Goal: Task Accomplishment & Management: Manage account settings

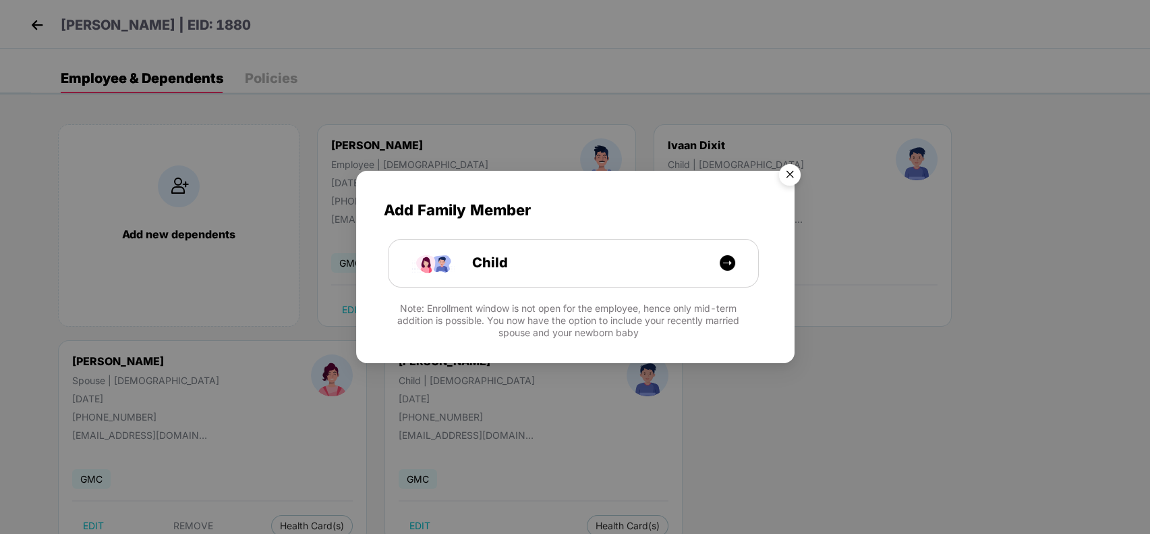
click at [793, 169] on img "Close" at bounding box center [790, 177] width 38 height 38
click at [779, 161] on img "Close" at bounding box center [790, 177] width 38 height 38
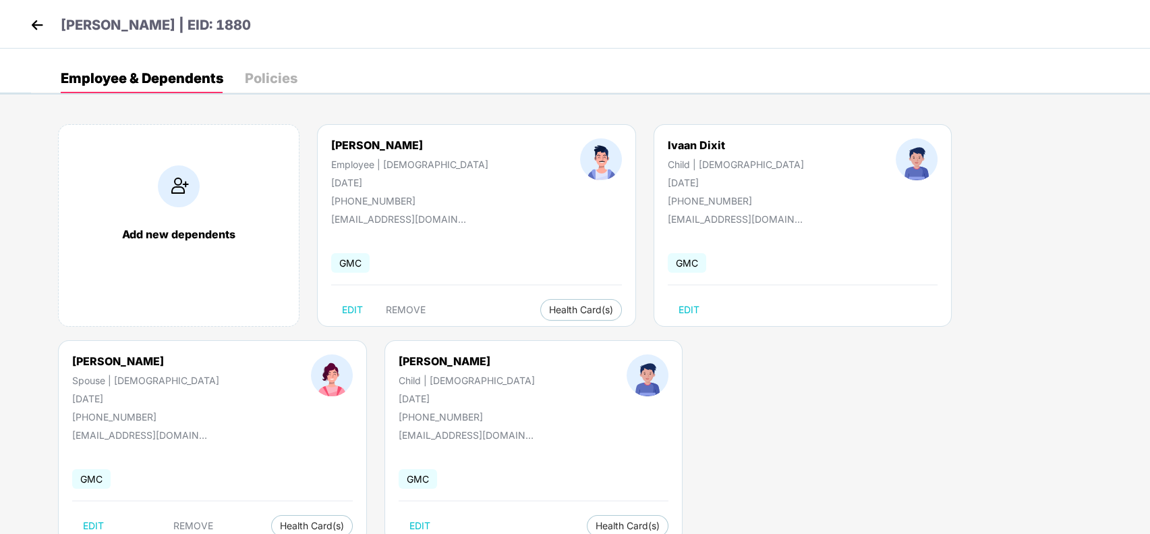
click at [32, 29] on img at bounding box center [37, 25] width 20 height 20
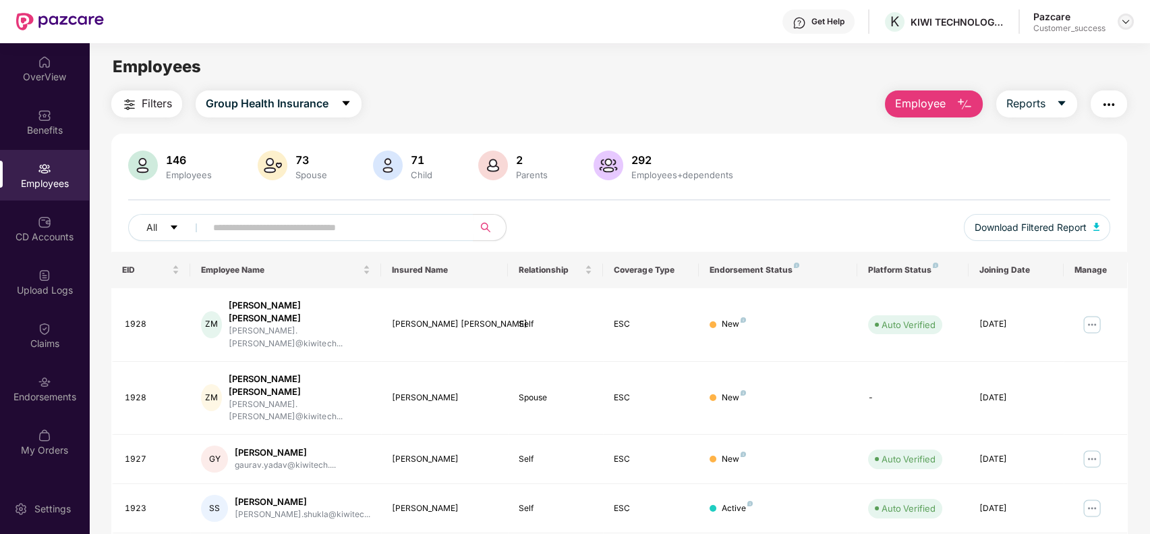
click at [1125, 20] on img at bounding box center [1126, 21] width 11 height 11
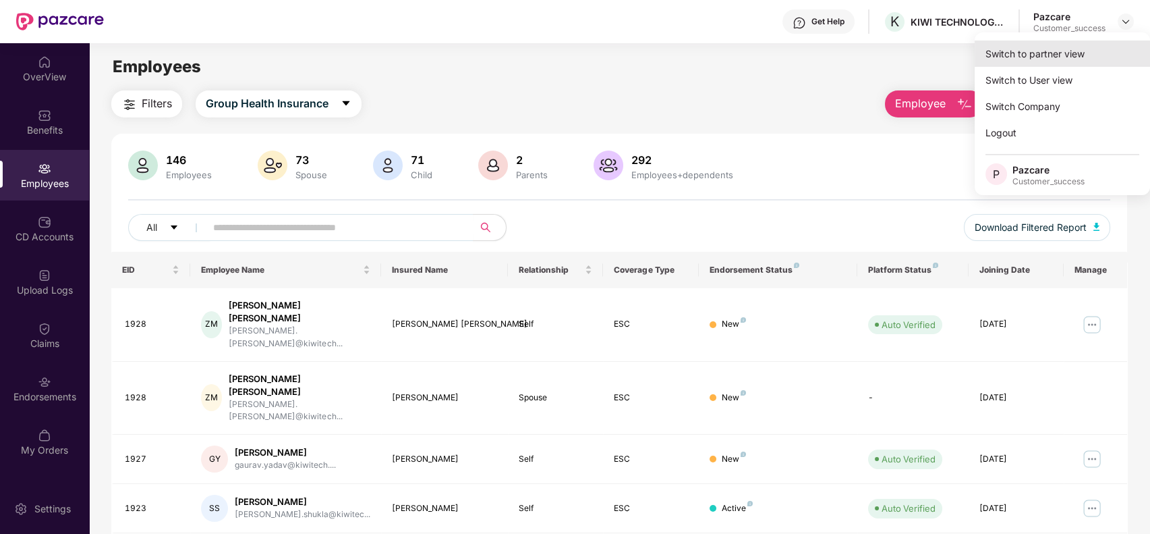
click at [1084, 59] on div "Switch to partner view" at bounding box center [1062, 53] width 175 height 26
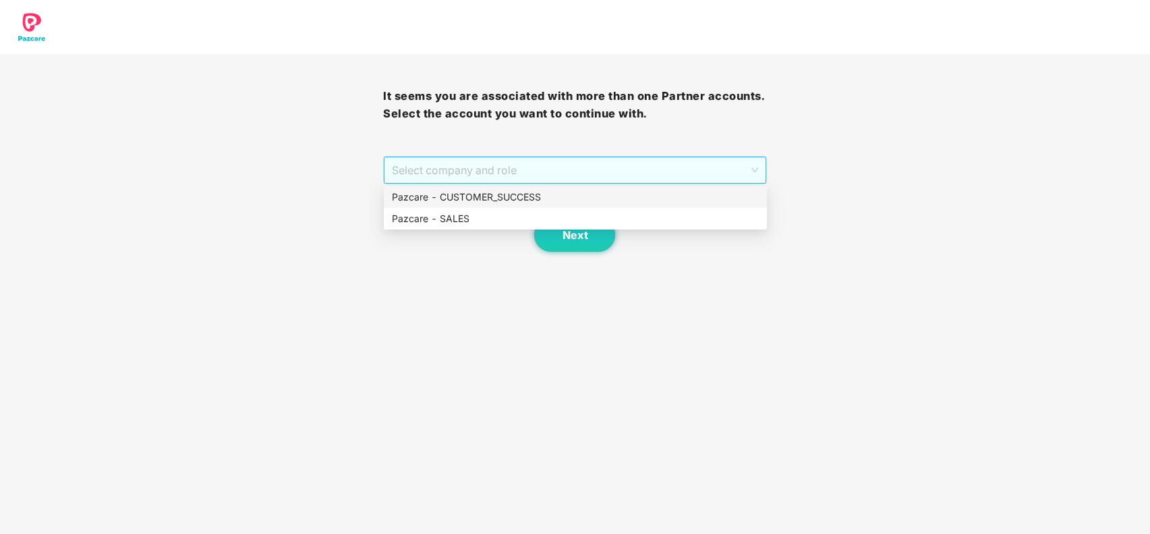
click at [731, 161] on span "Select company and role" at bounding box center [575, 170] width 366 height 26
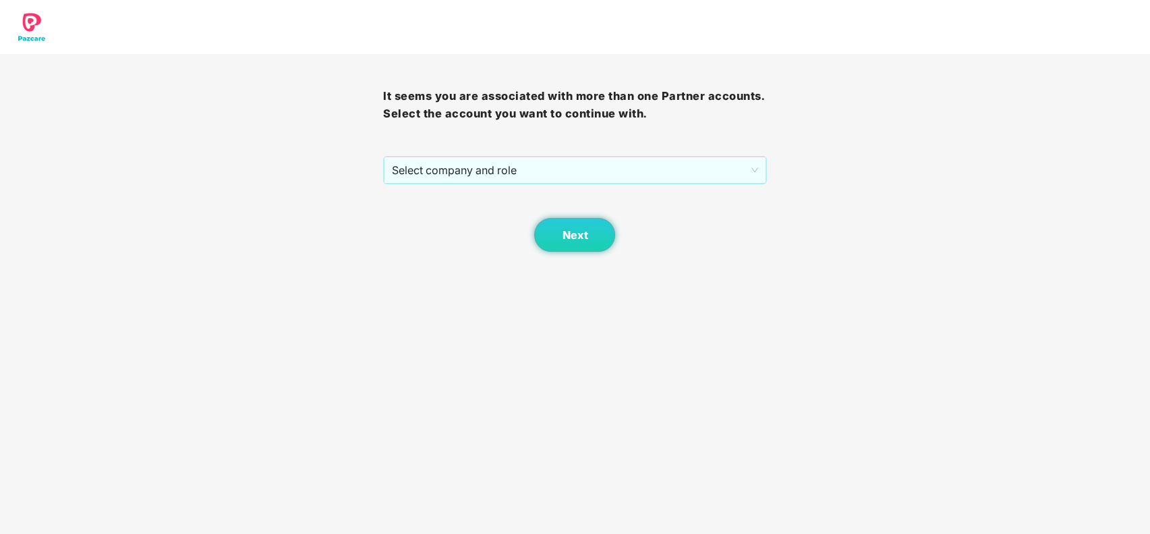
drag, startPoint x: 705, startPoint y: 184, endPoint x: 702, endPoint y: 195, distance: 11.3
click at [702, 195] on div "Next" at bounding box center [574, 217] width 383 height 67
drag, startPoint x: 710, startPoint y: 179, endPoint x: 707, endPoint y: 187, distance: 8.8
click at [707, 187] on body "It seems you are associated with more than one Partner accounts. Select the acc…" at bounding box center [575, 267] width 1150 height 534
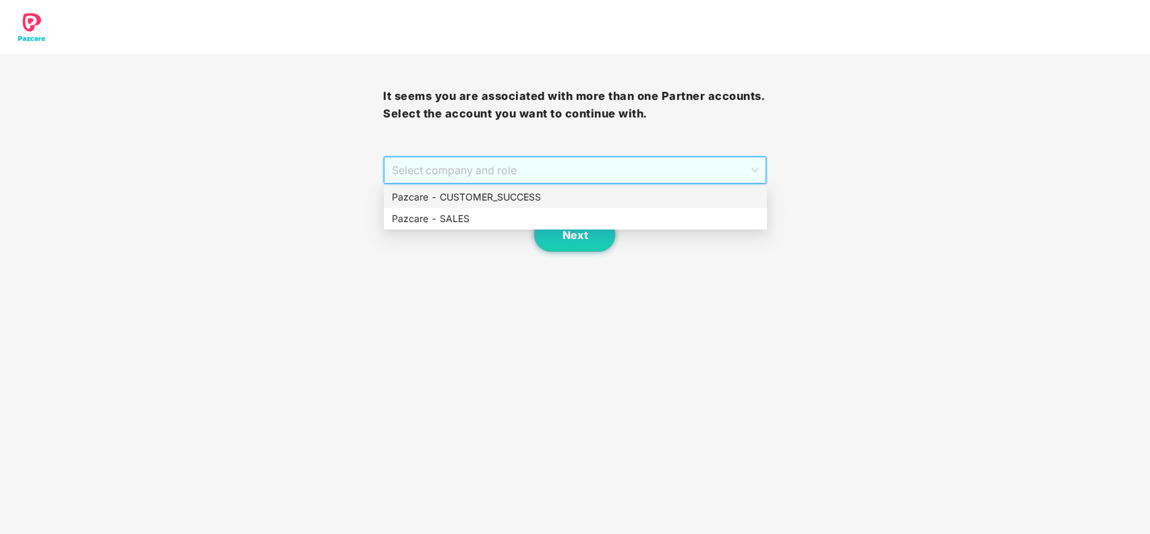
click at [707, 187] on div "Pazcare - CUSTOMER_SUCCESS" at bounding box center [575, 197] width 383 height 22
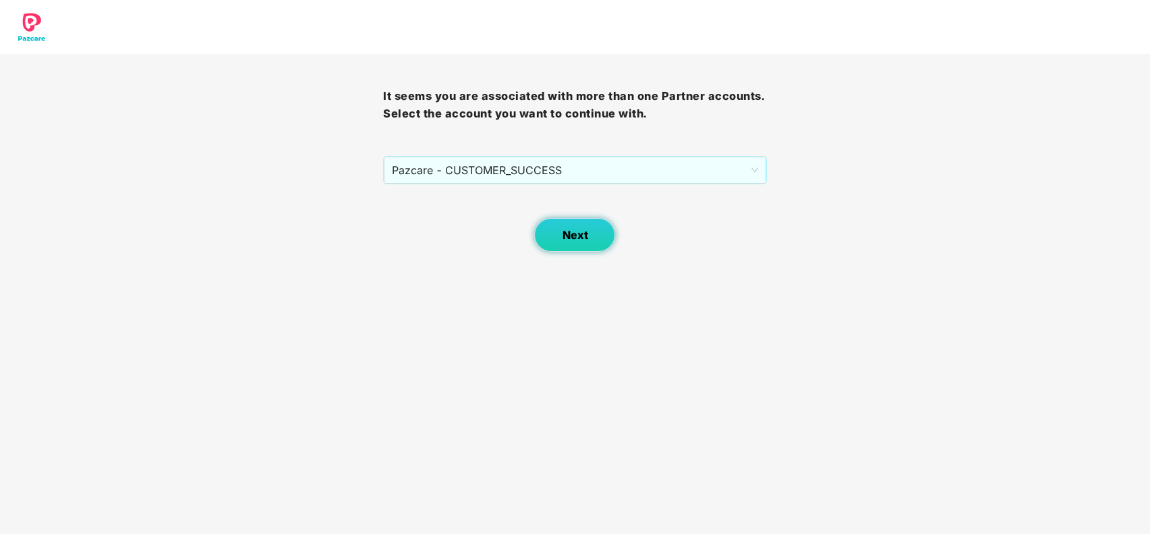
click at [610, 231] on button "Next" at bounding box center [574, 235] width 81 height 34
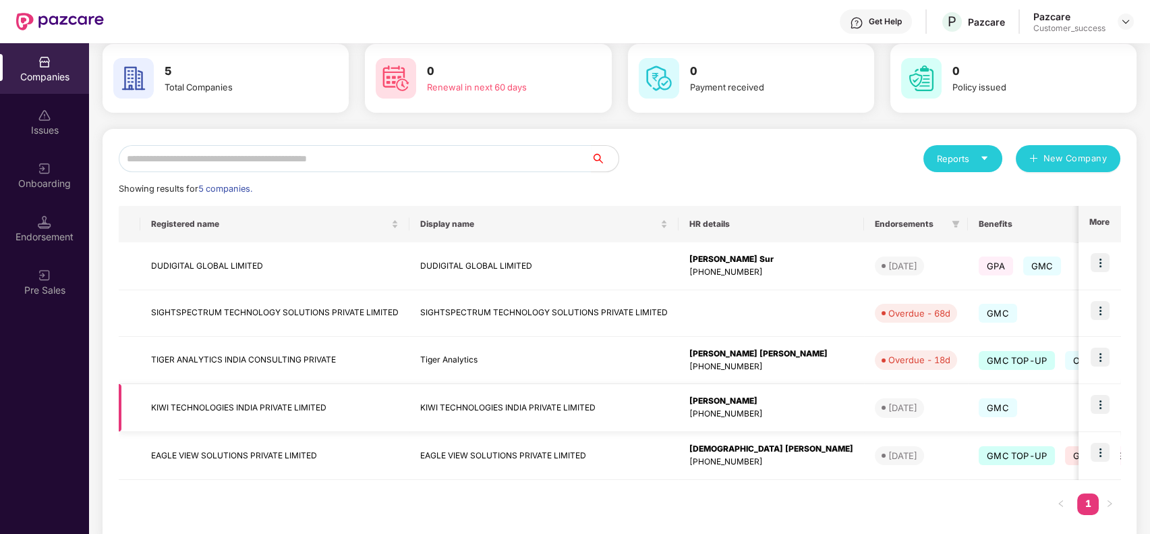
scroll to position [76, 0]
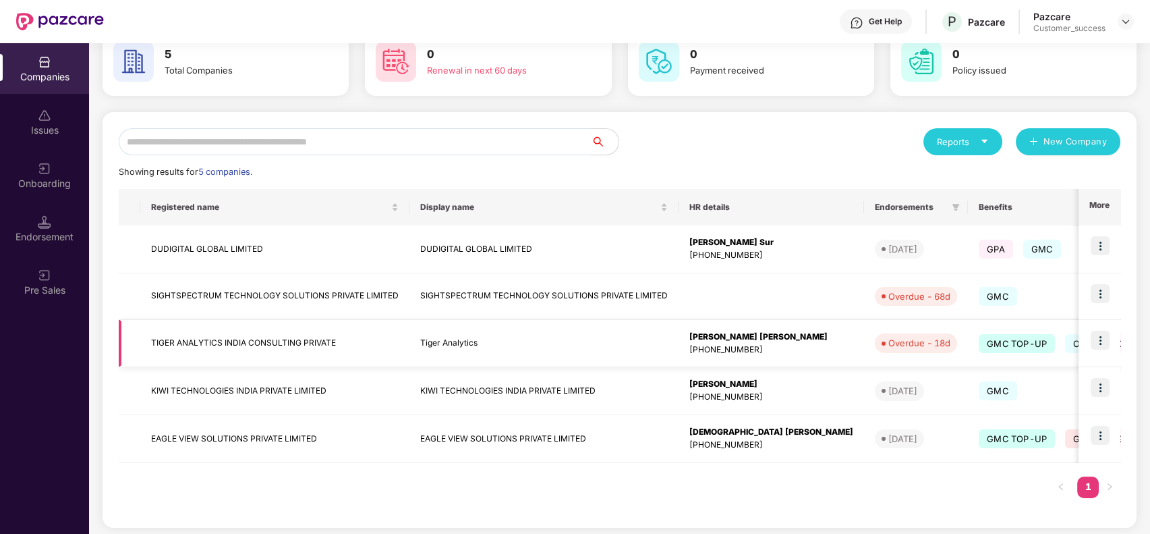
click at [1096, 338] on img at bounding box center [1100, 340] width 19 height 19
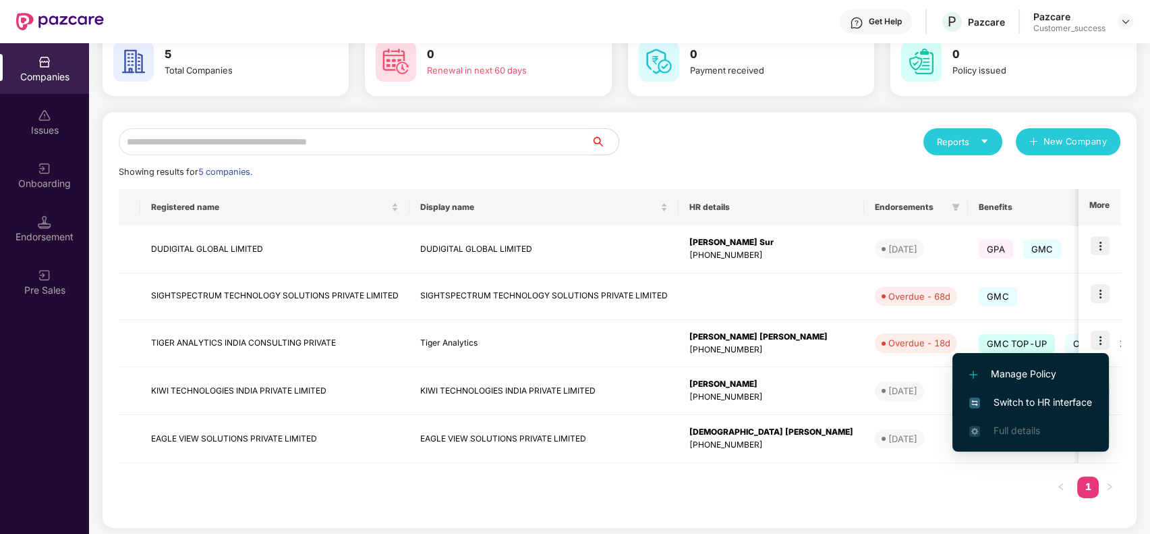
click at [1027, 399] on span "Switch to HR interface" at bounding box center [1031, 402] width 123 height 15
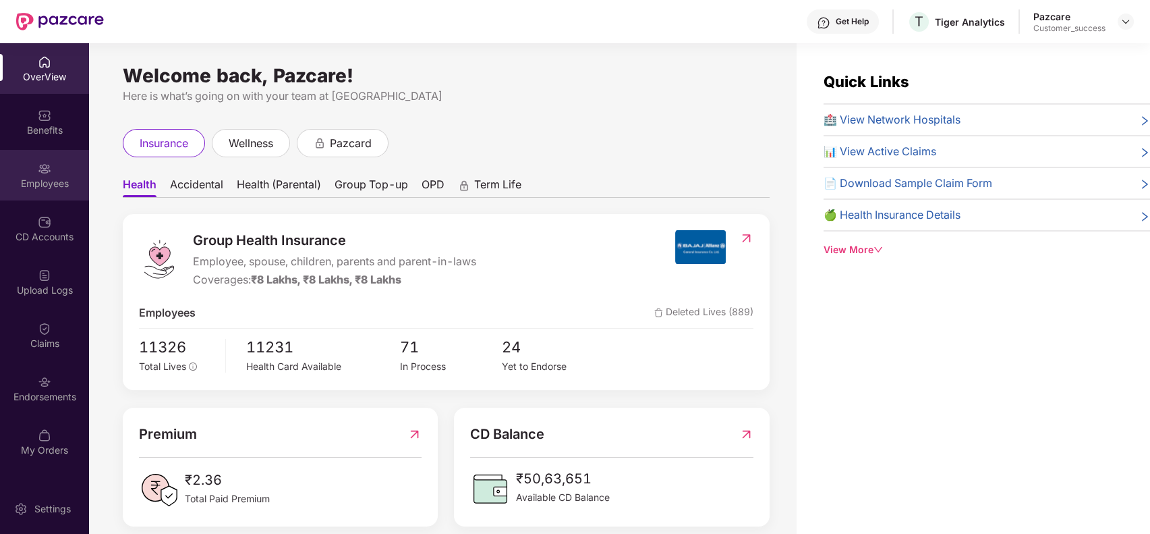
click at [49, 174] on img at bounding box center [44, 168] width 13 height 13
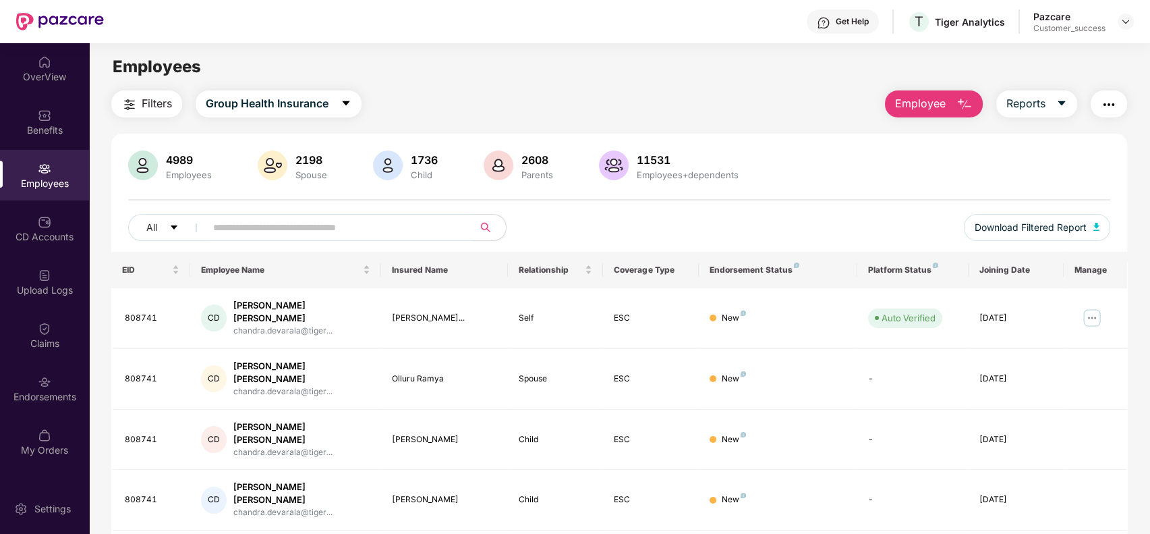
click at [221, 234] on input "text" at bounding box center [334, 227] width 242 height 20
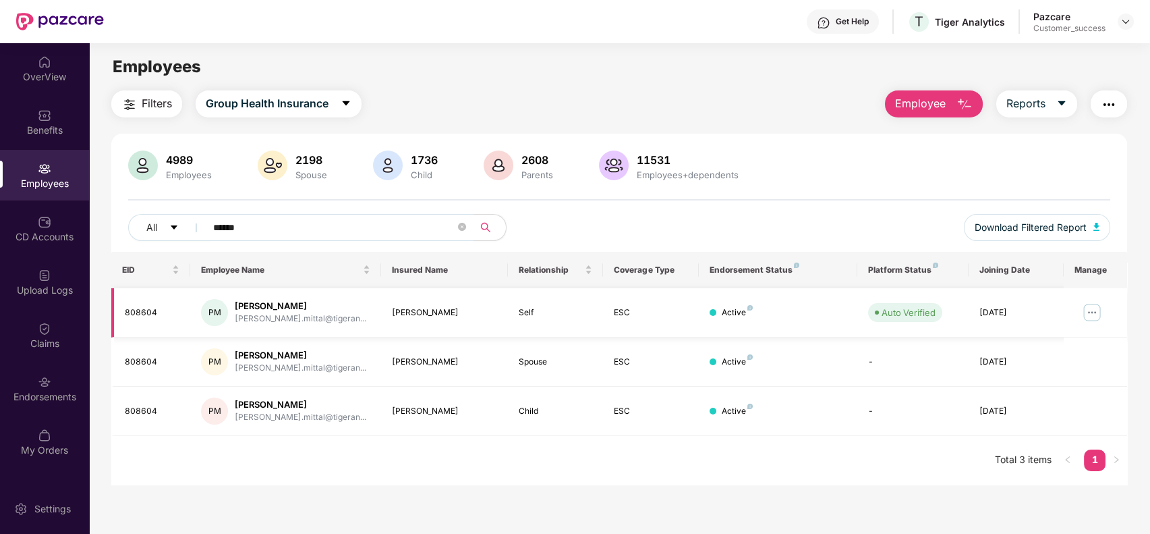
type input "******"
click at [1092, 308] on img at bounding box center [1093, 313] width 22 height 22
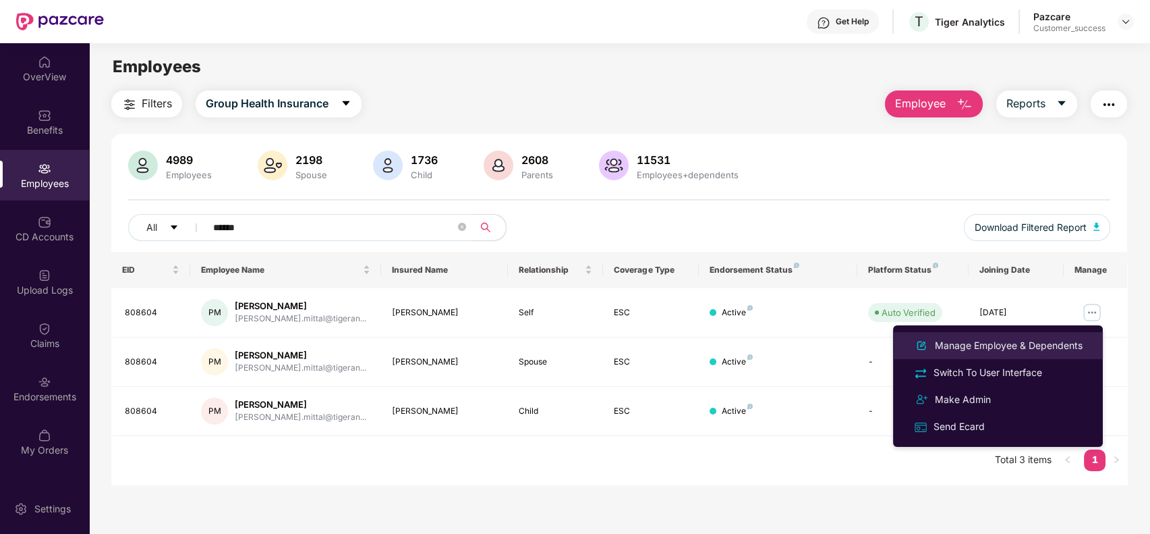
click at [1046, 343] on div "Manage Employee & Dependents" at bounding box center [1008, 345] width 153 height 15
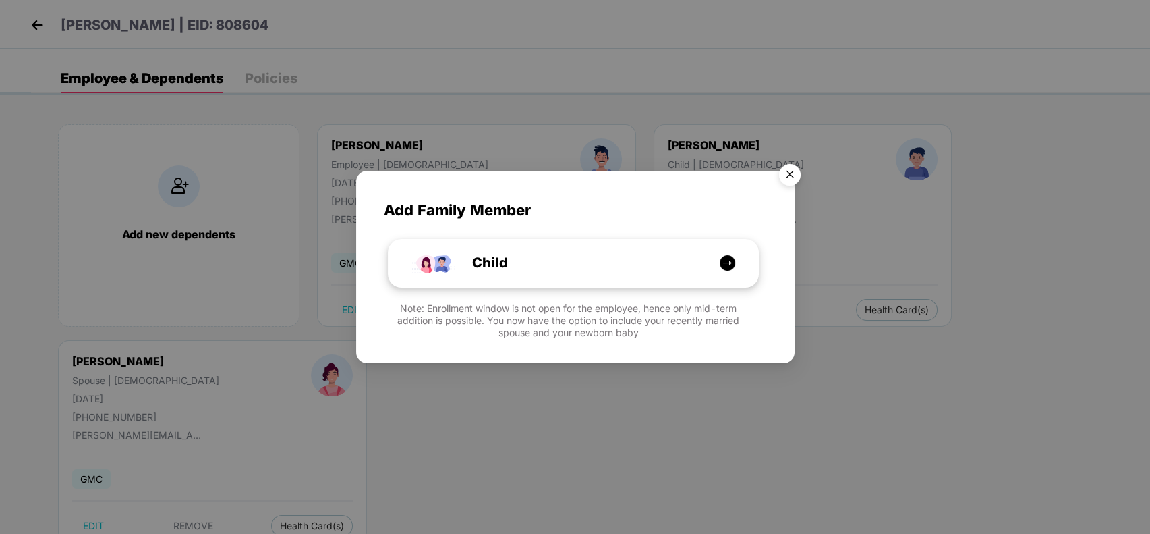
click at [615, 256] on div "Child" at bounding box center [580, 262] width 277 height 21
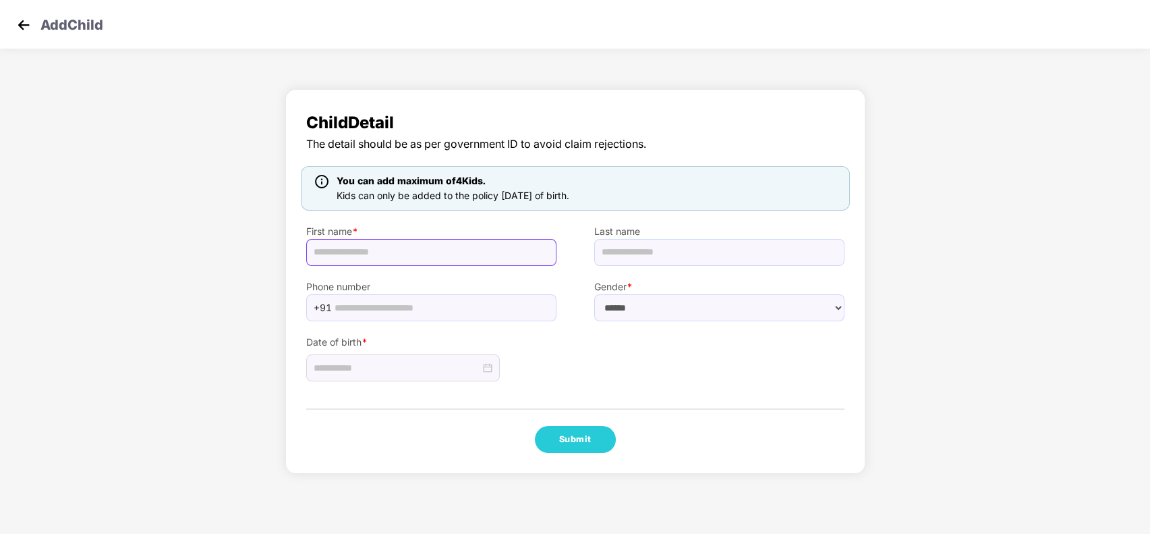
click at [464, 246] on input "text" at bounding box center [431, 252] width 250 height 27
type input "*******"
click at [659, 254] on input "text" at bounding box center [719, 252] width 250 height 27
type input "**********"
click at [632, 308] on select "****** **** ******" at bounding box center [719, 307] width 250 height 27
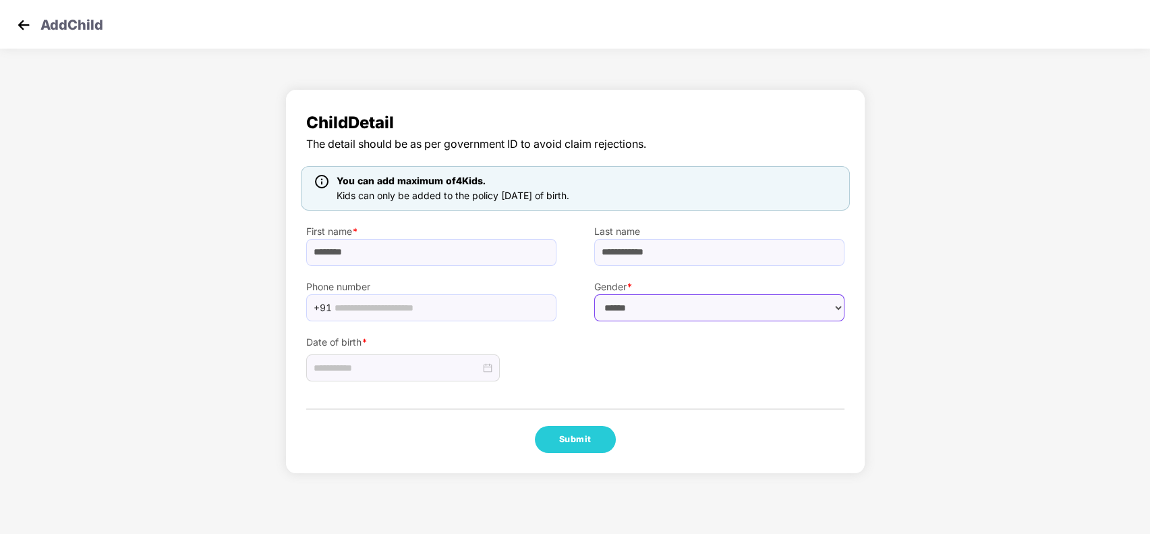
select select "******"
click at [594, 294] on select "****** **** ******" at bounding box center [719, 307] width 250 height 27
click at [423, 370] on input at bounding box center [397, 367] width 167 height 15
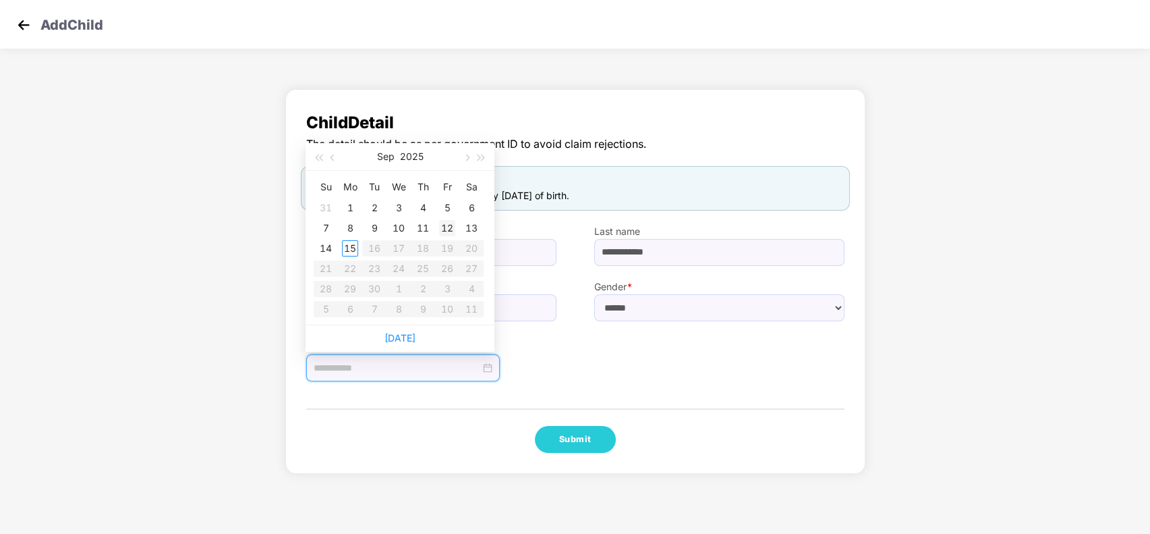
type input "**********"
click at [447, 225] on div "12" at bounding box center [447, 228] width 16 height 16
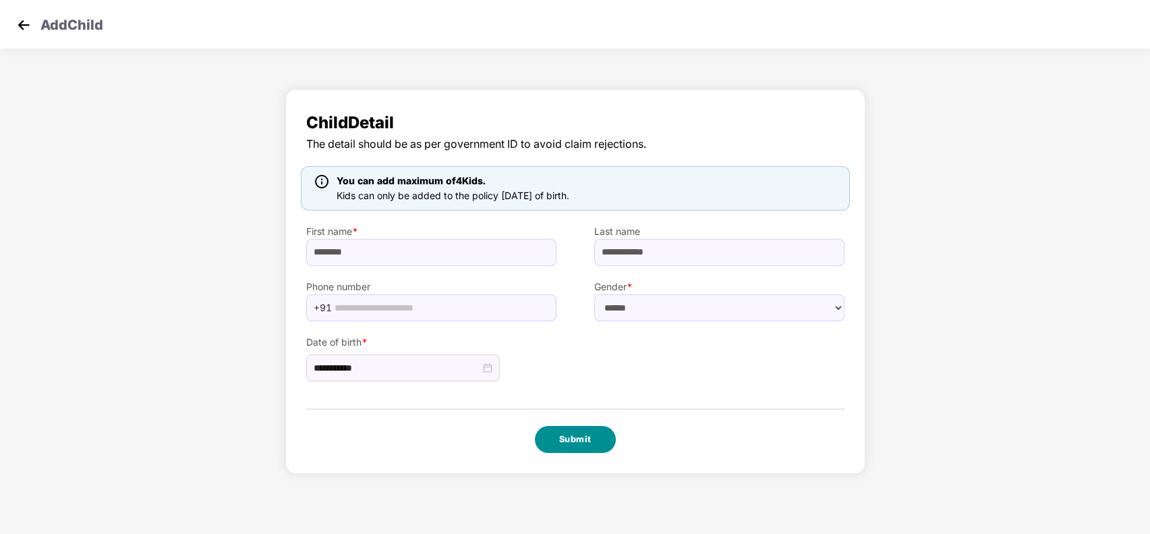
click at [565, 432] on button "Submit" at bounding box center [575, 439] width 81 height 27
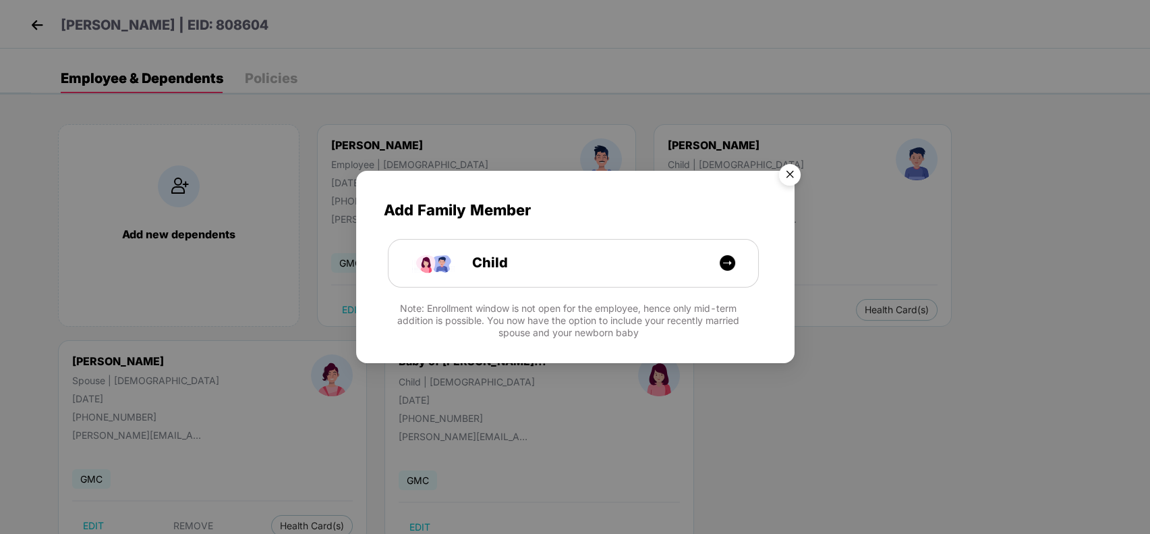
click at [790, 175] on img "Close" at bounding box center [790, 177] width 38 height 38
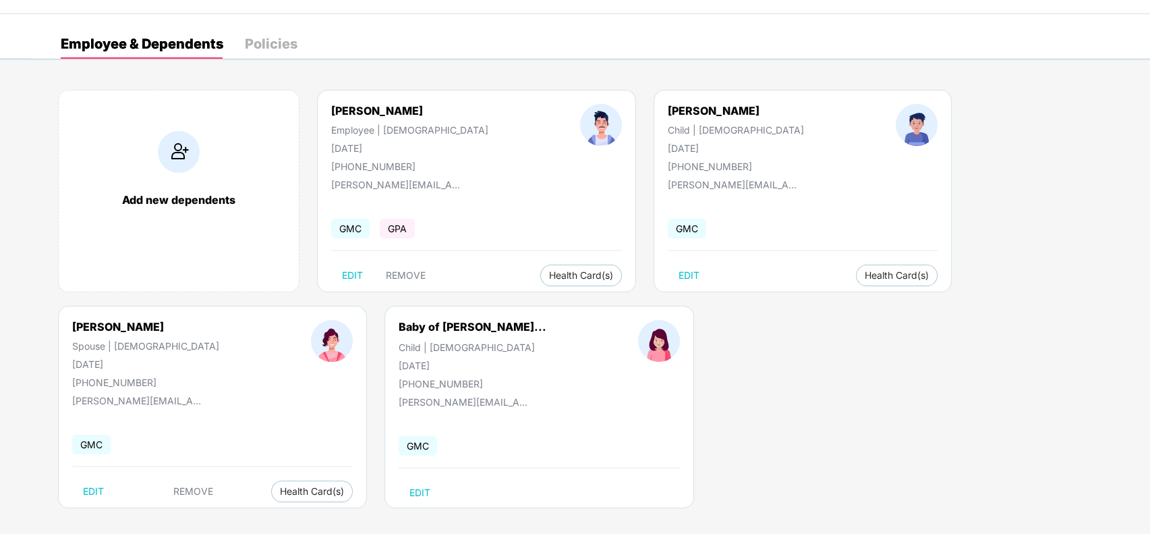
scroll to position [43, 0]
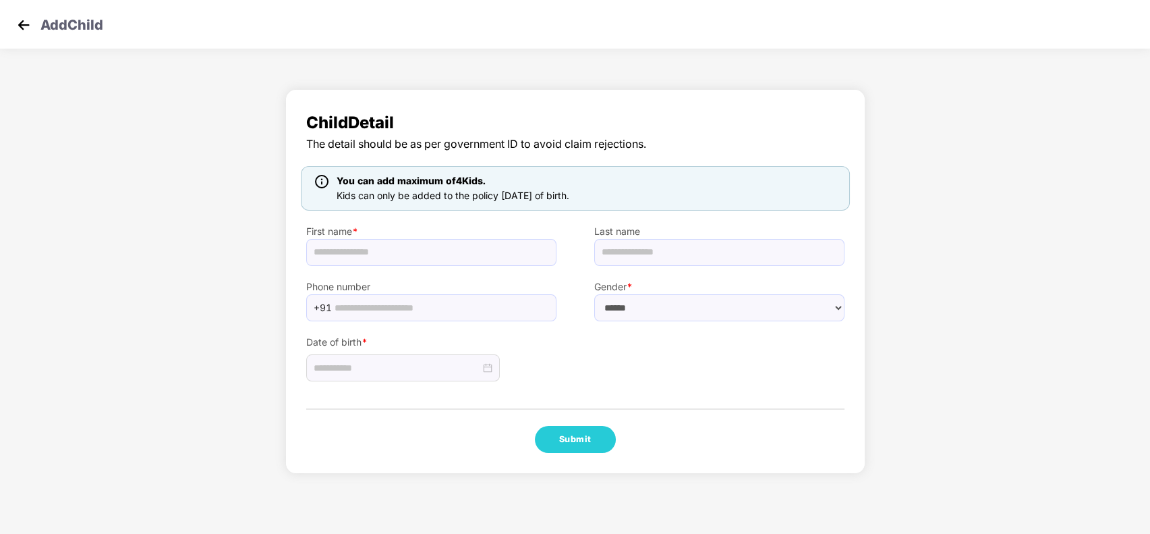
click at [26, 26] on img at bounding box center [23, 25] width 20 height 20
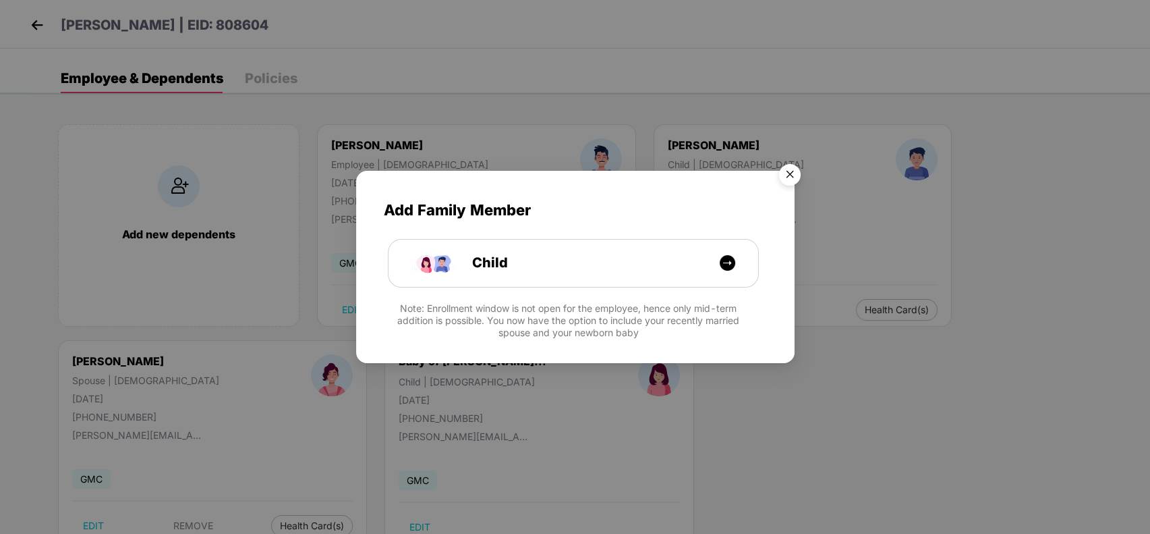
click at [795, 175] on img "Close" at bounding box center [790, 177] width 38 height 38
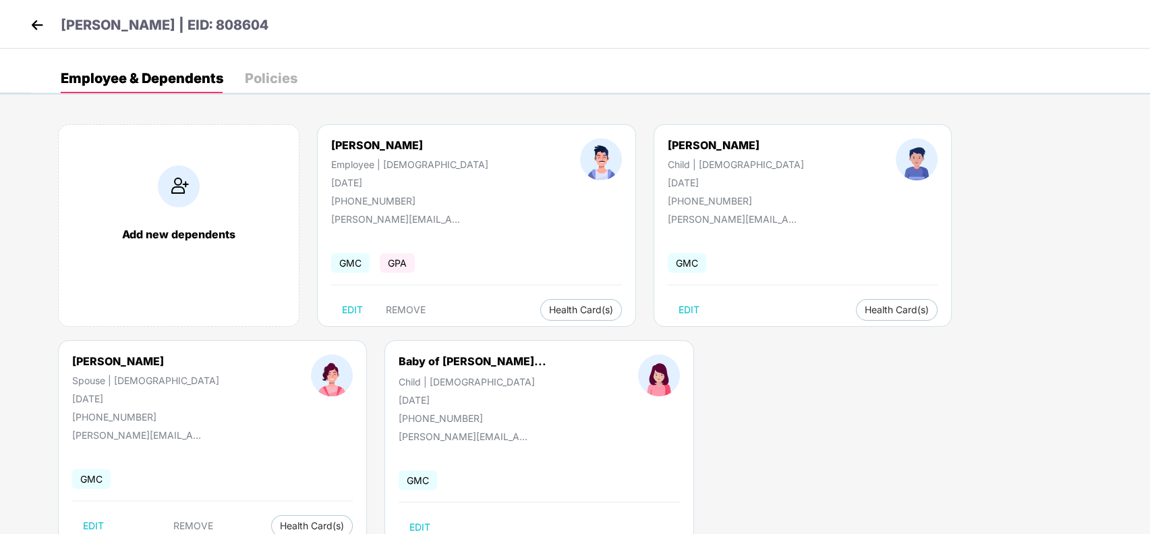
click at [28, 22] on img at bounding box center [37, 25] width 20 height 20
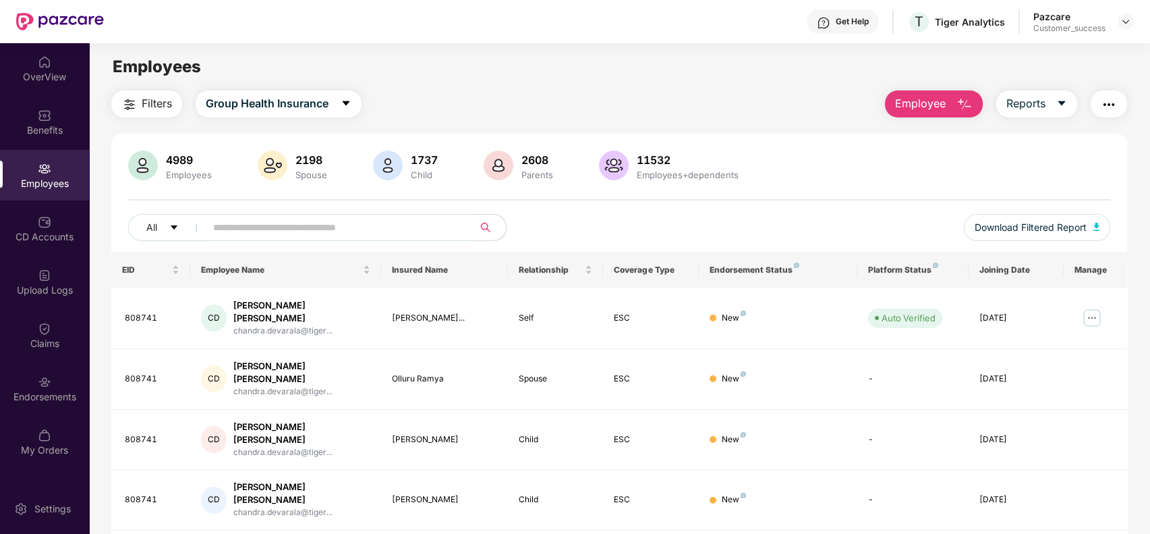
click at [318, 227] on input "text" at bounding box center [334, 227] width 242 height 20
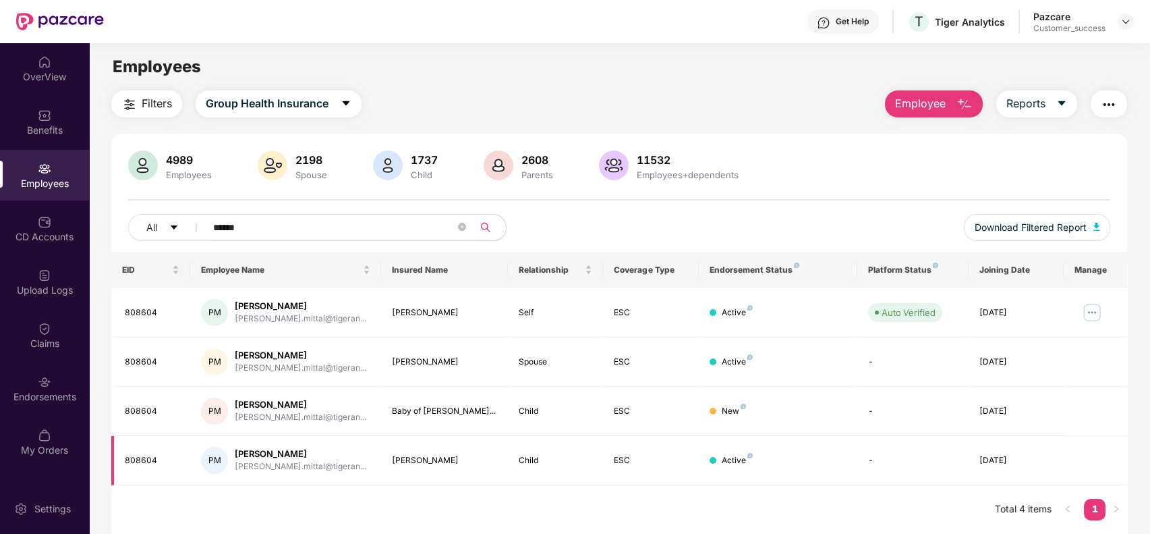
scroll to position [43, 0]
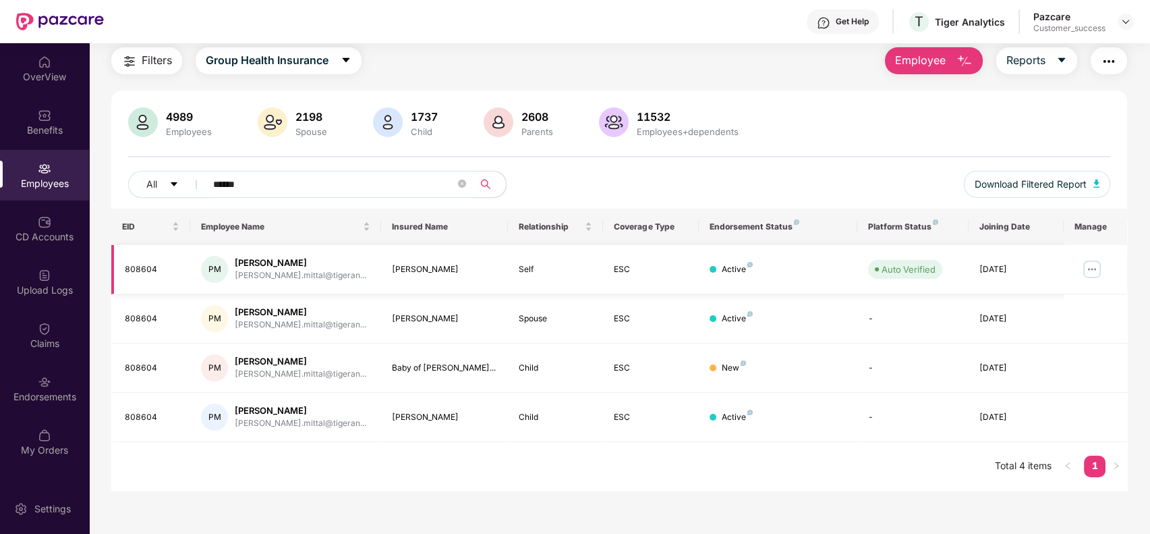
type input "******"
click at [1092, 262] on img at bounding box center [1093, 269] width 22 height 22
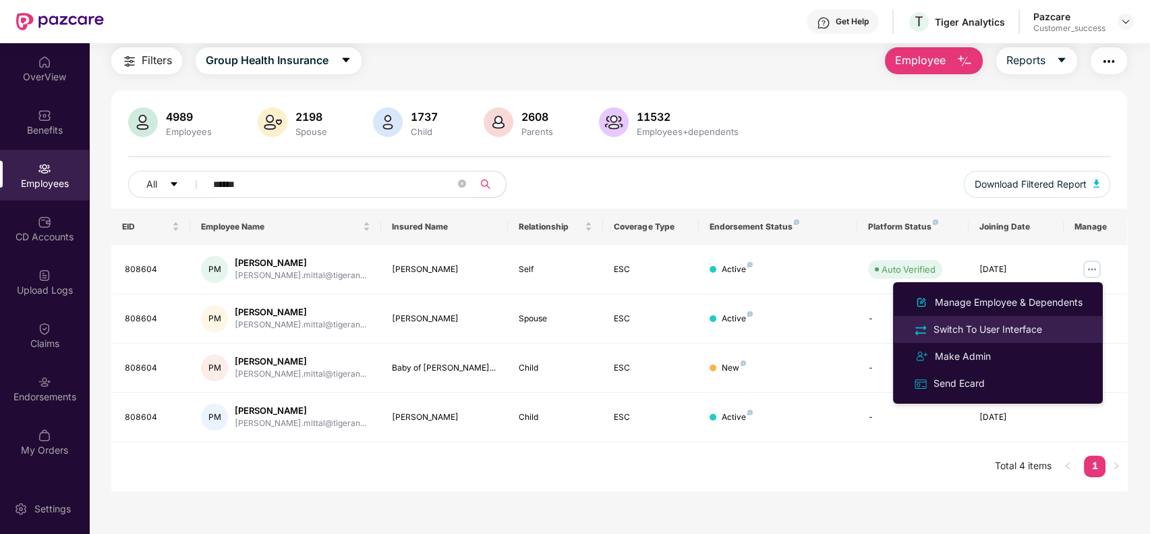
click at [1043, 324] on div "Switch To User Interface" at bounding box center [988, 329] width 114 height 15
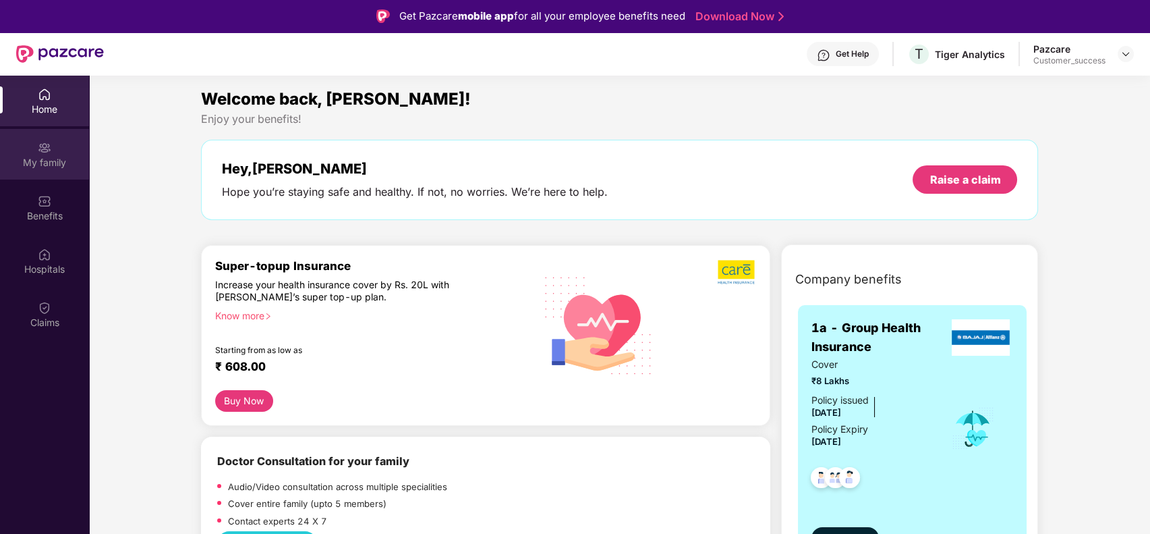
click at [54, 160] on div "My family" at bounding box center [44, 162] width 89 height 13
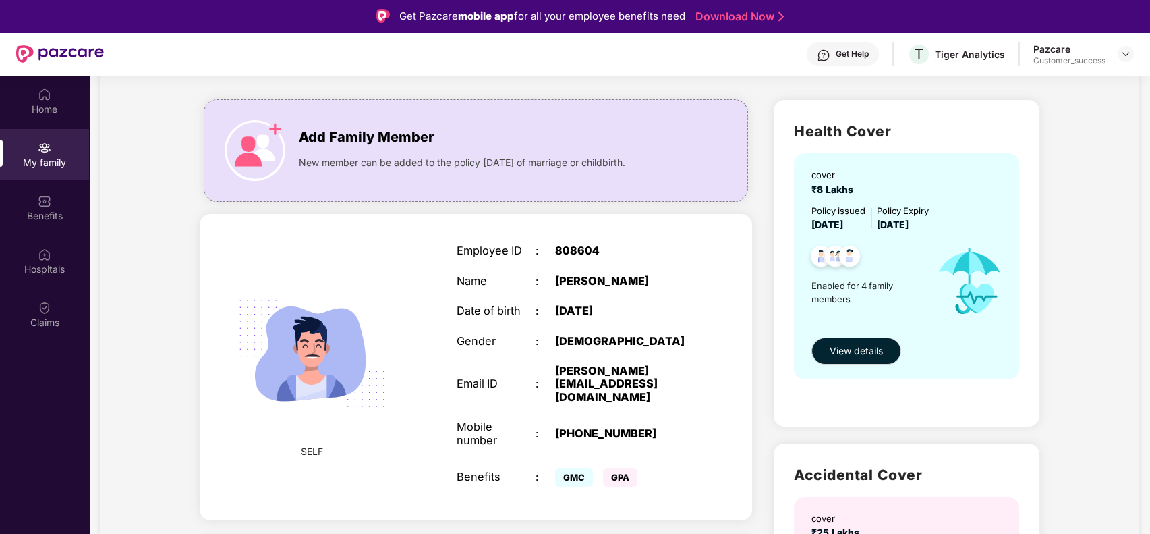
scroll to position [109, 0]
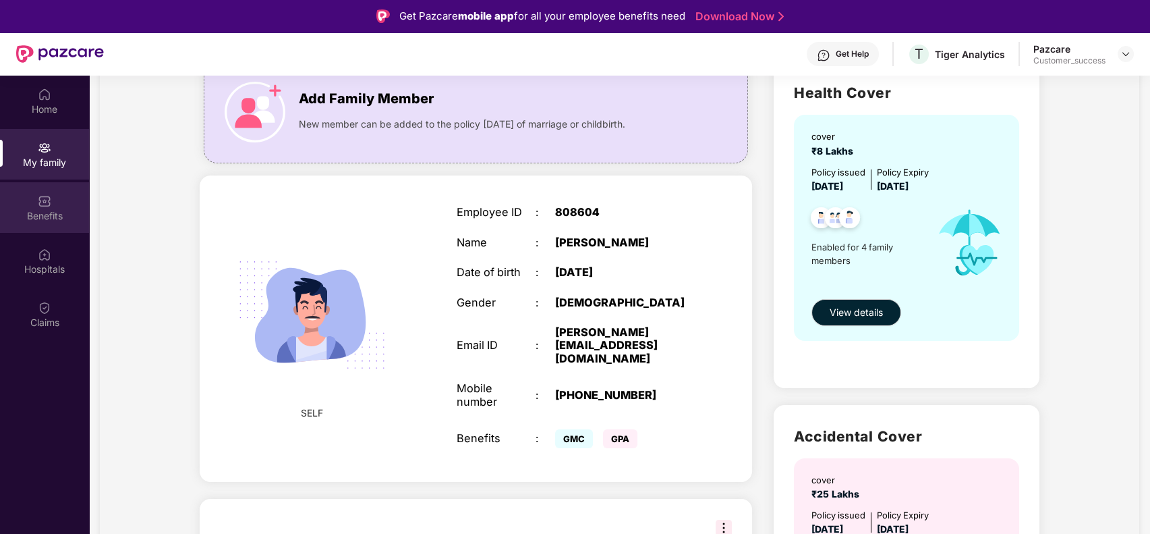
click at [53, 194] on div "Benefits" at bounding box center [44, 207] width 89 height 51
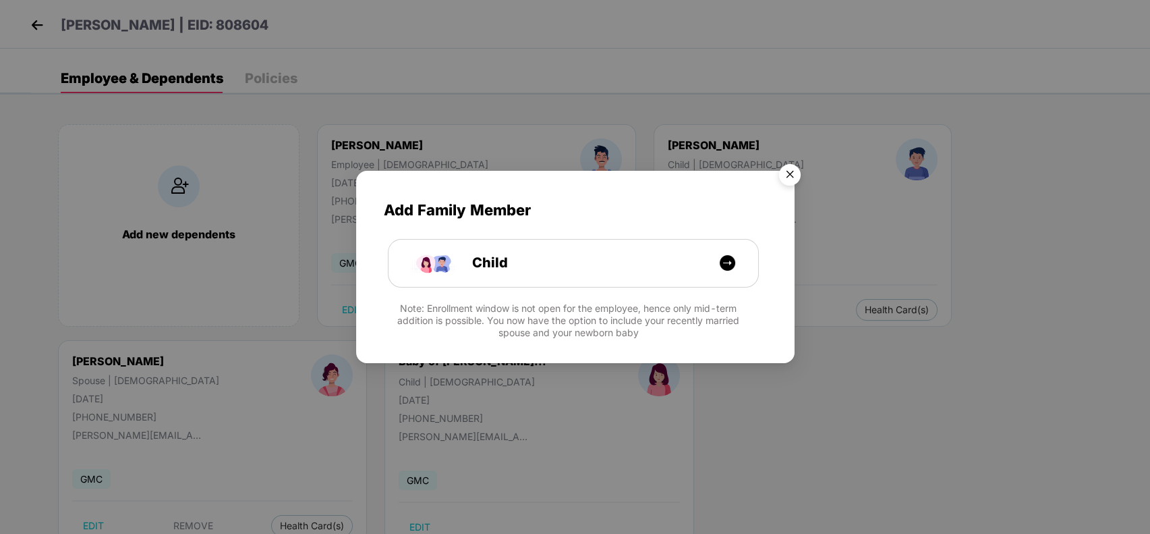
click at [788, 173] on img "Close" at bounding box center [790, 177] width 38 height 38
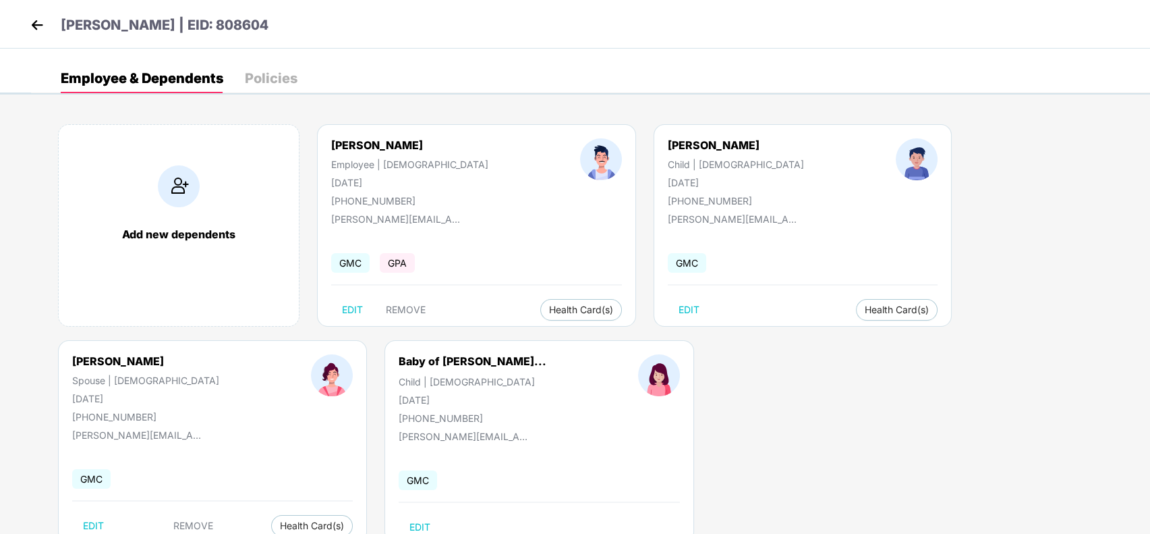
drag, startPoint x: 44, startPoint y: 10, endPoint x: 38, endPoint y: 22, distance: 13.3
click at [38, 22] on div "[PERSON_NAME] | EID: 808604" at bounding box center [575, 24] width 1150 height 49
click at [38, 22] on img at bounding box center [37, 25] width 20 height 20
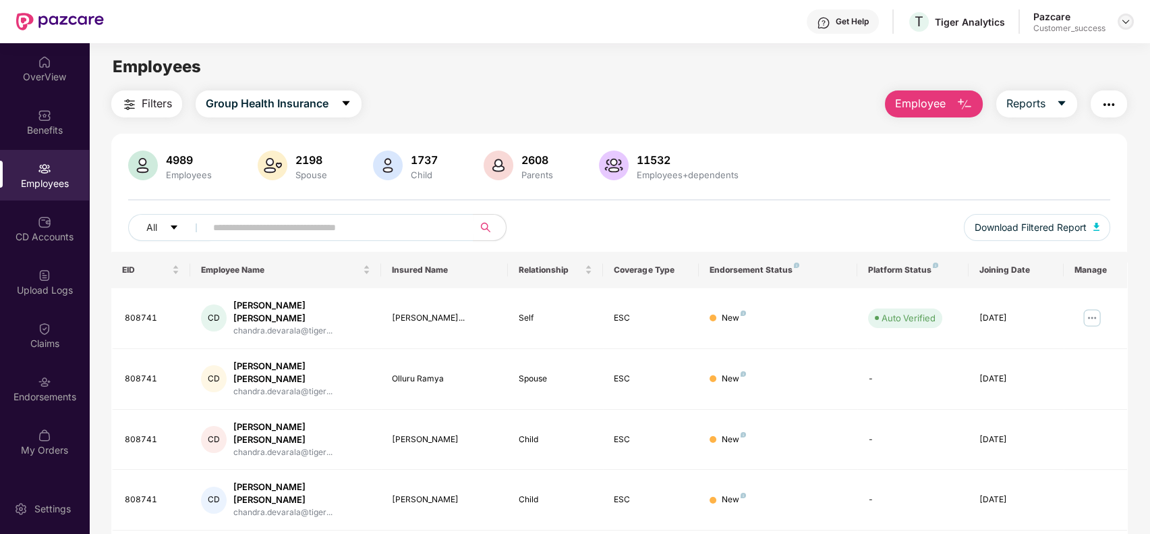
click at [1125, 19] on img at bounding box center [1126, 21] width 11 height 11
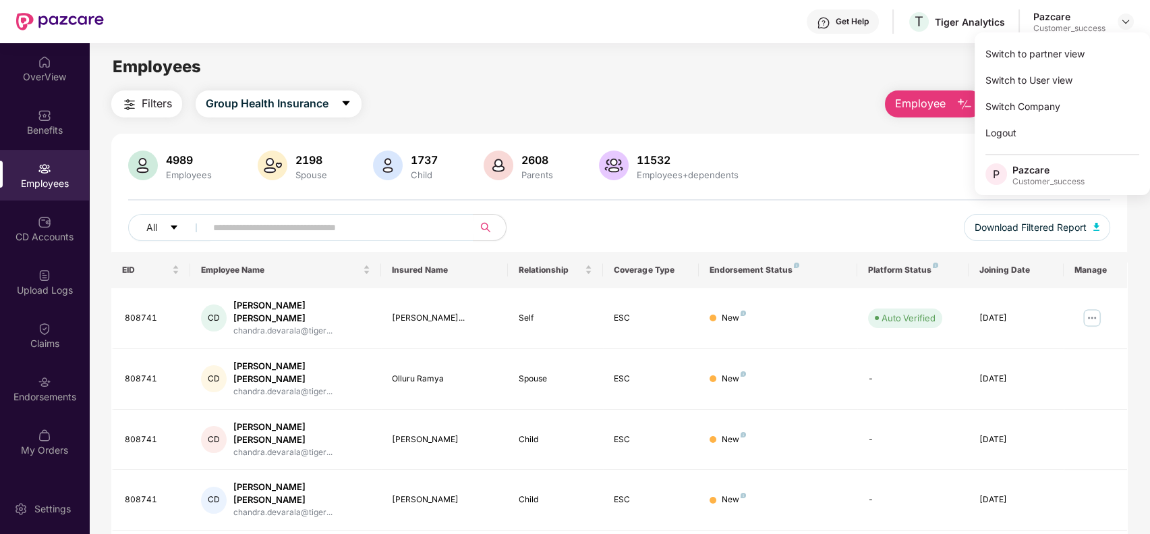
click at [1104, 50] on div "Switch to partner view" at bounding box center [1062, 53] width 175 height 26
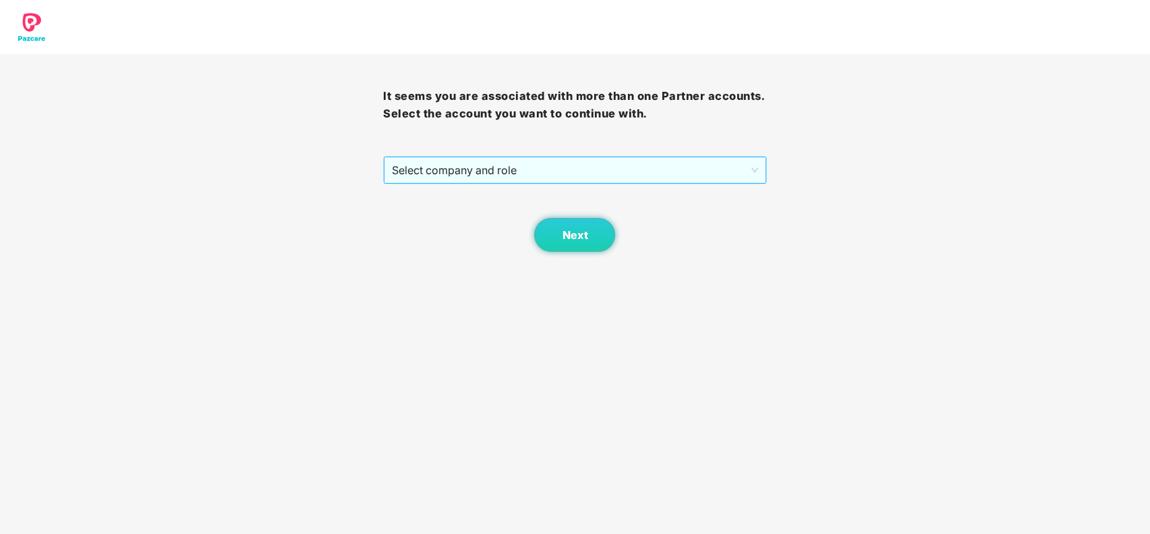
click at [665, 169] on span "Select company and role" at bounding box center [575, 170] width 366 height 26
click at [649, 192] on div "Pazcare - CUSTOMER_SUCCESS" at bounding box center [575, 197] width 367 height 15
click at [563, 229] on span "Next" at bounding box center [575, 235] width 26 height 13
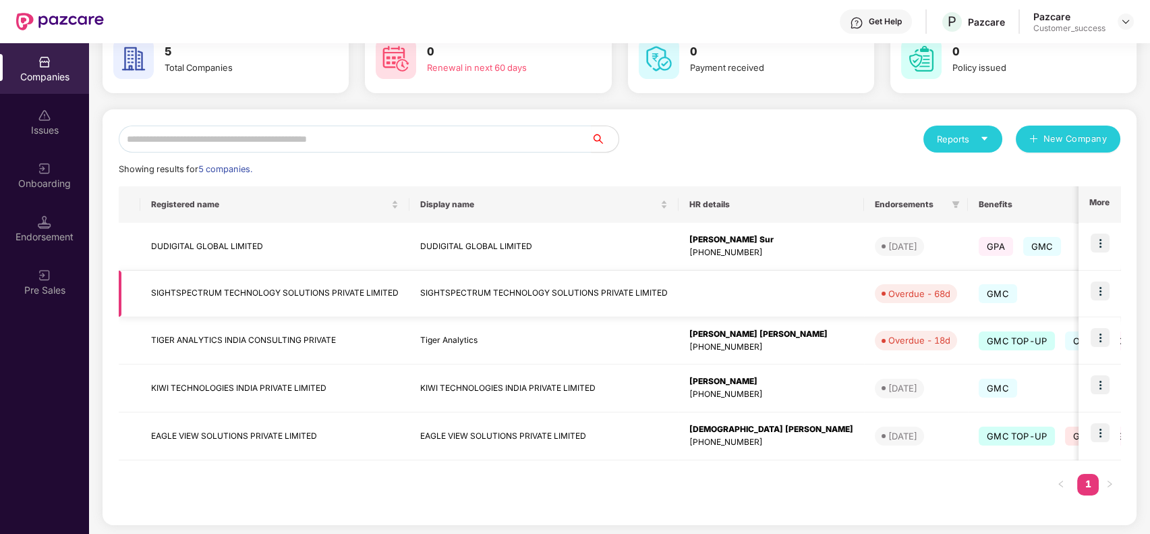
scroll to position [80, 0]
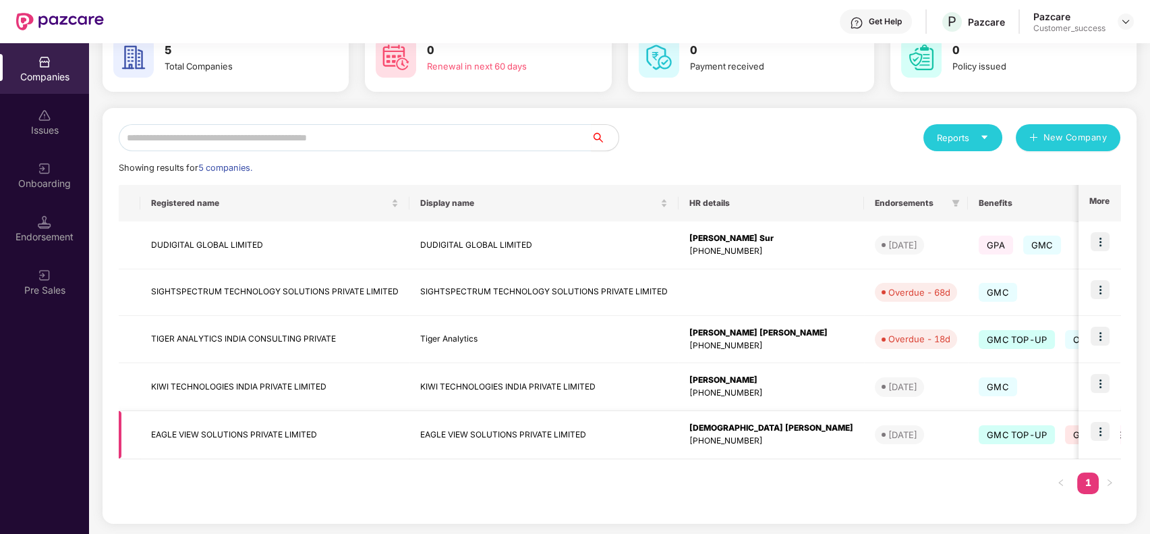
click at [1104, 430] on img at bounding box center [1100, 431] width 19 height 19
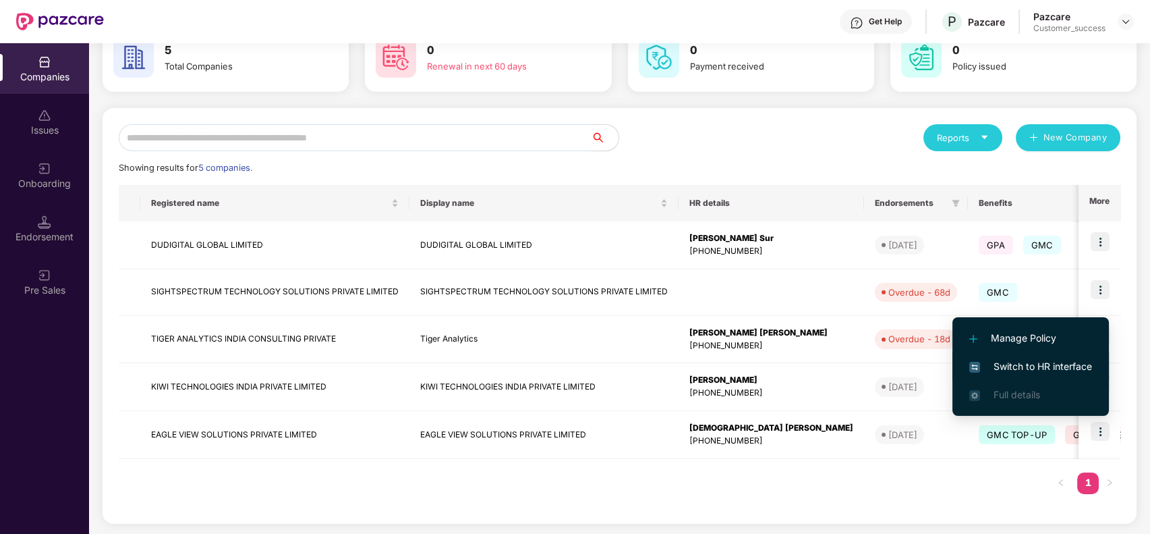
click at [1032, 361] on span "Switch to HR interface" at bounding box center [1031, 366] width 123 height 15
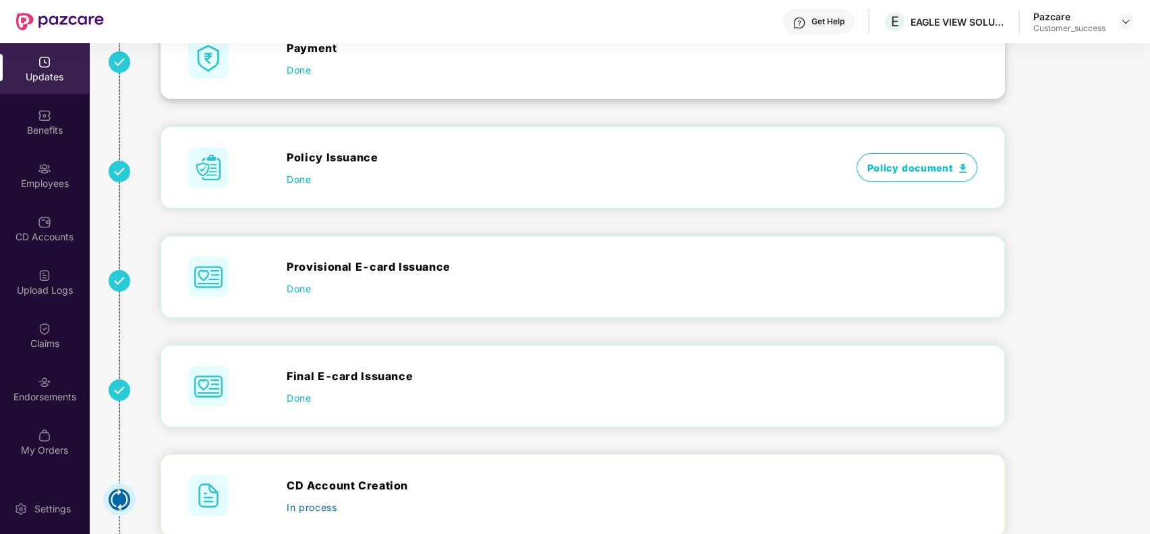
scroll to position [0, 0]
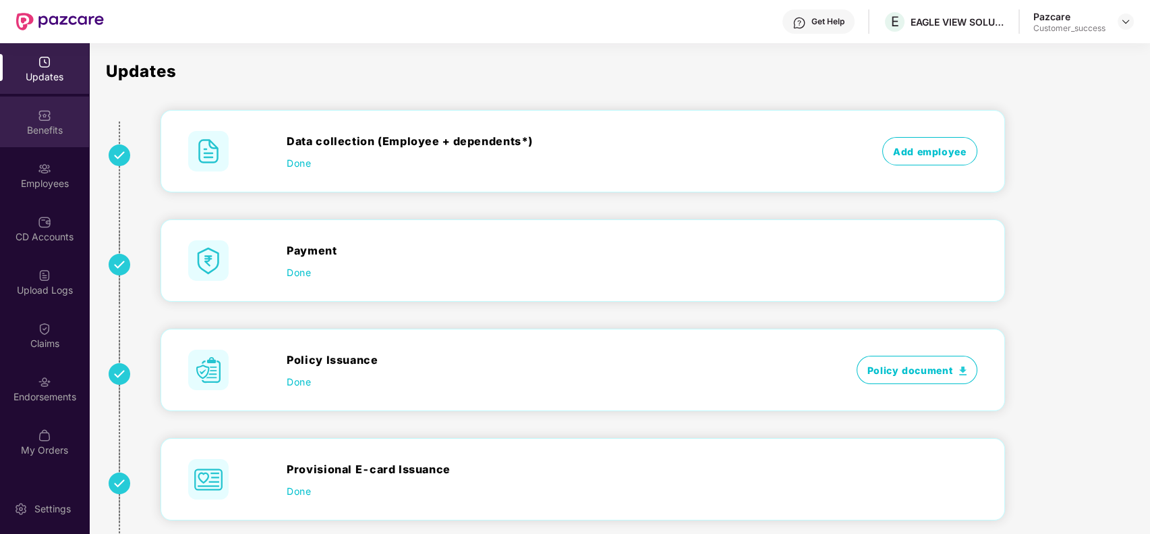
click at [37, 119] on div "Benefits" at bounding box center [44, 121] width 89 height 51
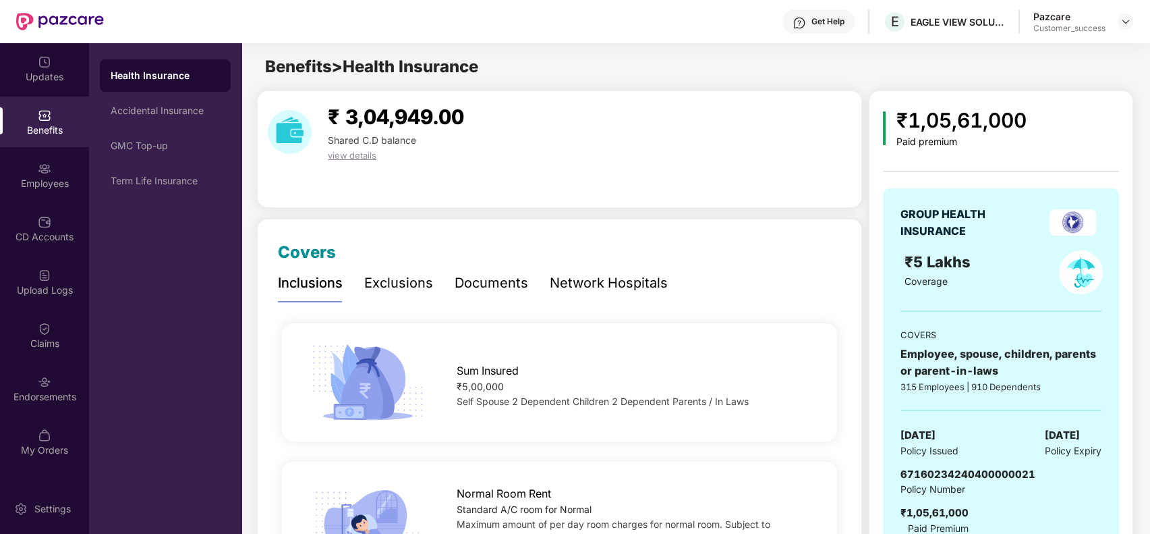
click at [1080, 228] on img at bounding box center [1073, 222] width 47 height 26
click at [1088, 233] on img at bounding box center [1073, 222] width 47 height 26
click at [61, 73] on div "Updates" at bounding box center [44, 76] width 89 height 13
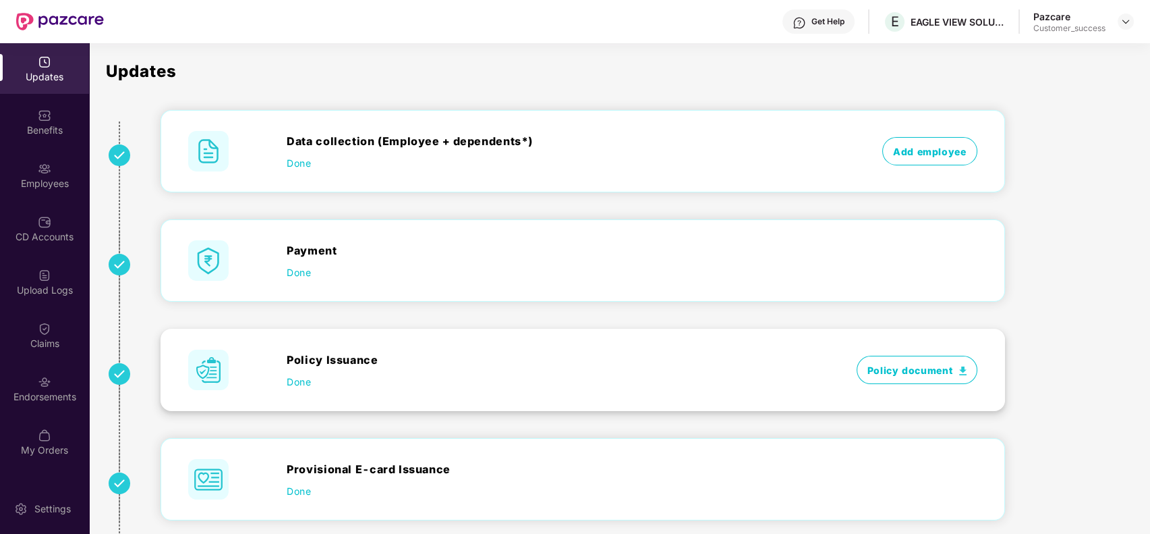
click at [946, 368] on span "Policy document" at bounding box center [917, 370] width 121 height 28
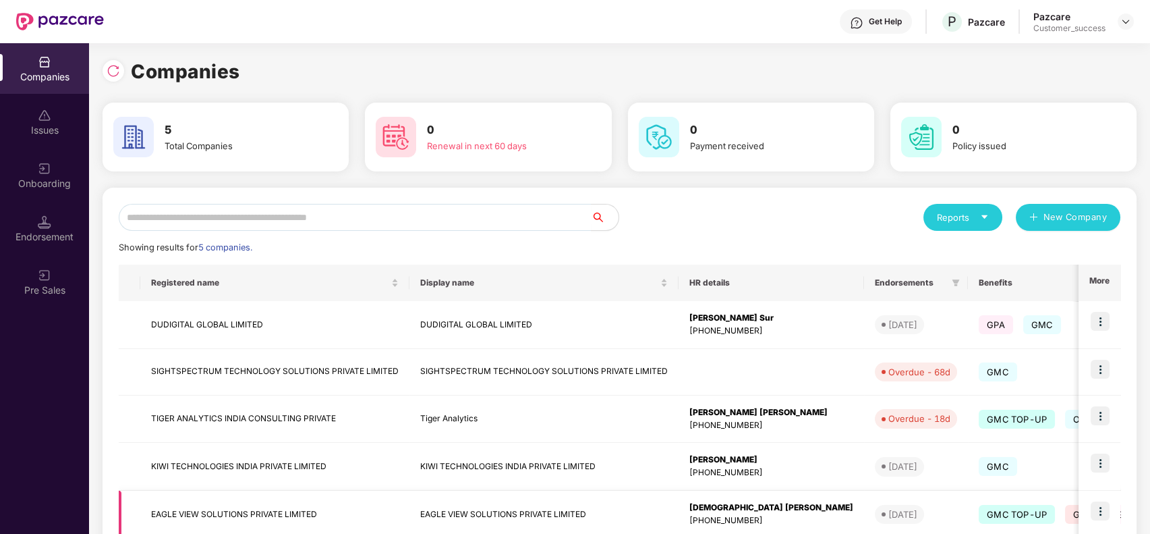
click at [422, 520] on td "EAGLE VIEW SOLUTIONS PRIVATE LIMITED" at bounding box center [544, 515] width 269 height 48
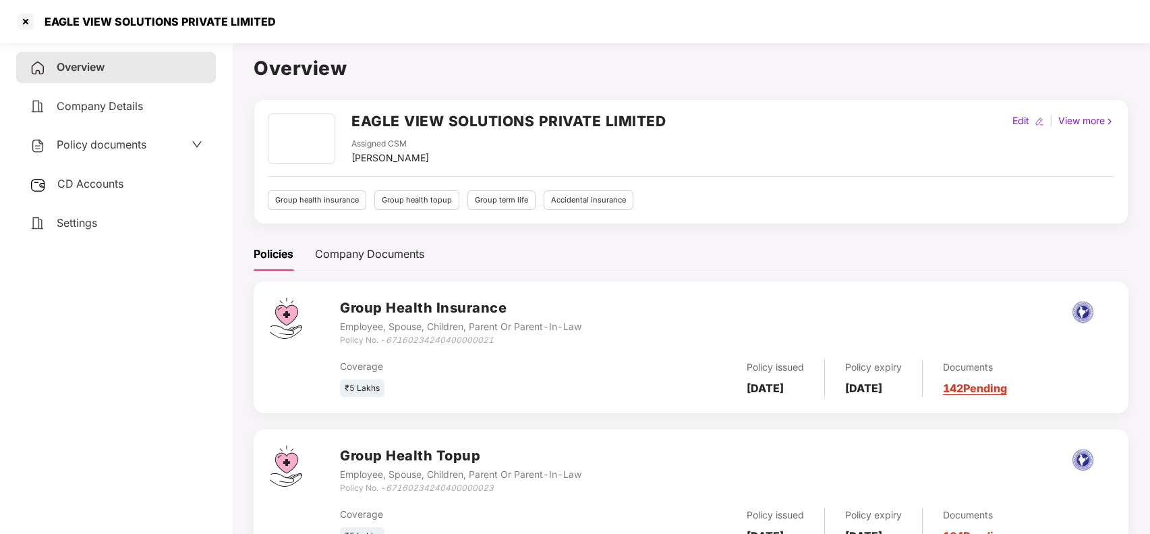
drag, startPoint x: 184, startPoint y: 134, endPoint x: 194, endPoint y: 140, distance: 12.4
click at [194, 140] on div "Policy documents" at bounding box center [116, 145] width 200 height 31
click at [194, 140] on icon "down" at bounding box center [197, 144] width 11 height 11
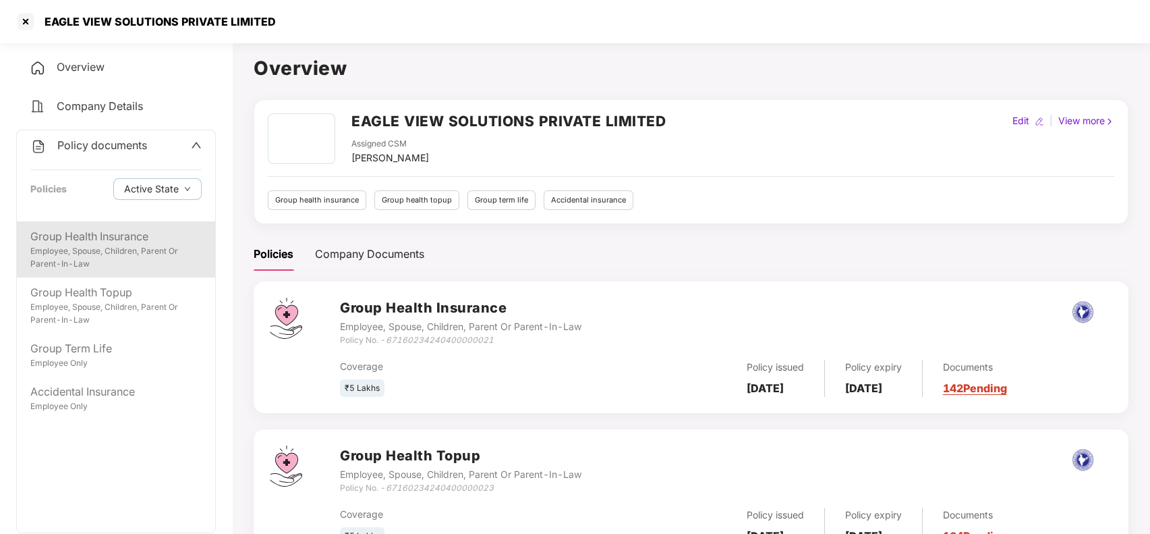
click at [146, 249] on div "Employee, Spouse, Children, Parent Or Parent-In-Law" at bounding box center [115, 258] width 171 height 26
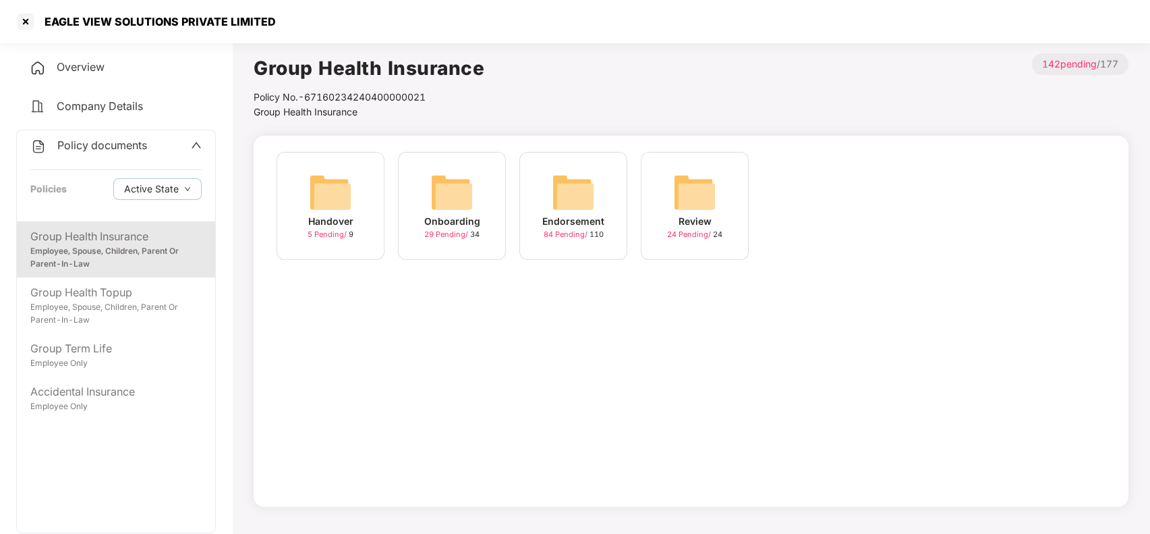
click at [356, 191] on div "Handover 5 Pending / 9" at bounding box center [331, 206] width 108 height 108
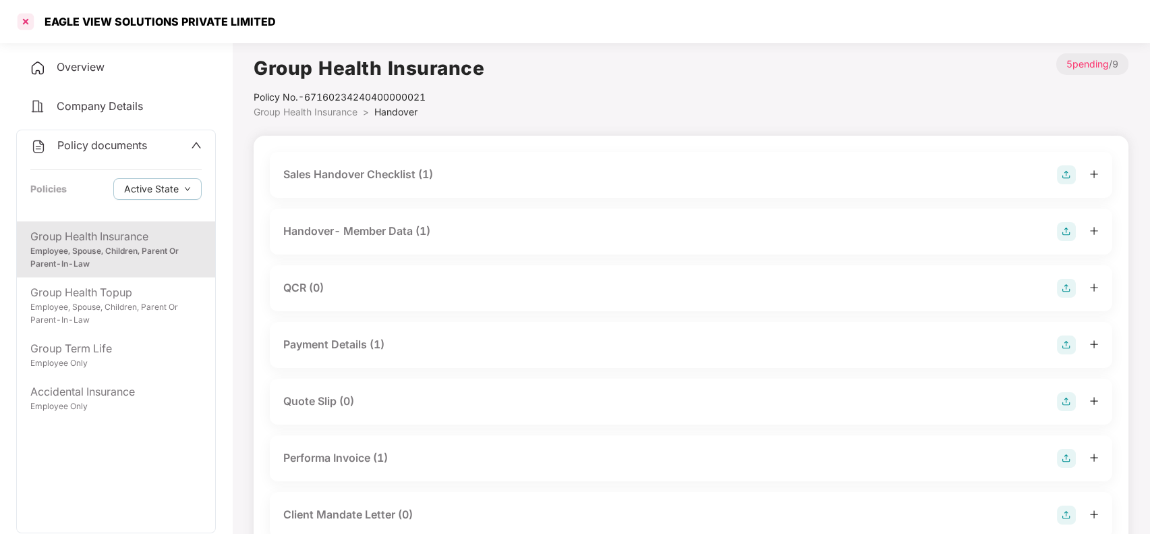
click at [25, 18] on div at bounding box center [26, 22] width 22 height 22
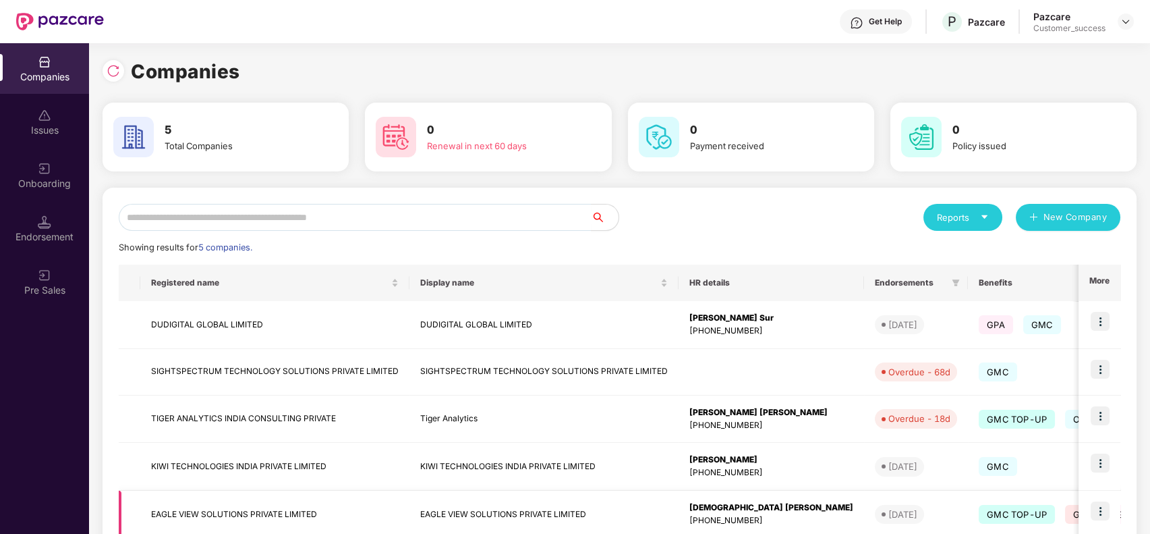
click at [325, 494] on td "EAGLE VIEW SOLUTIONS PRIVATE LIMITED" at bounding box center [274, 515] width 269 height 48
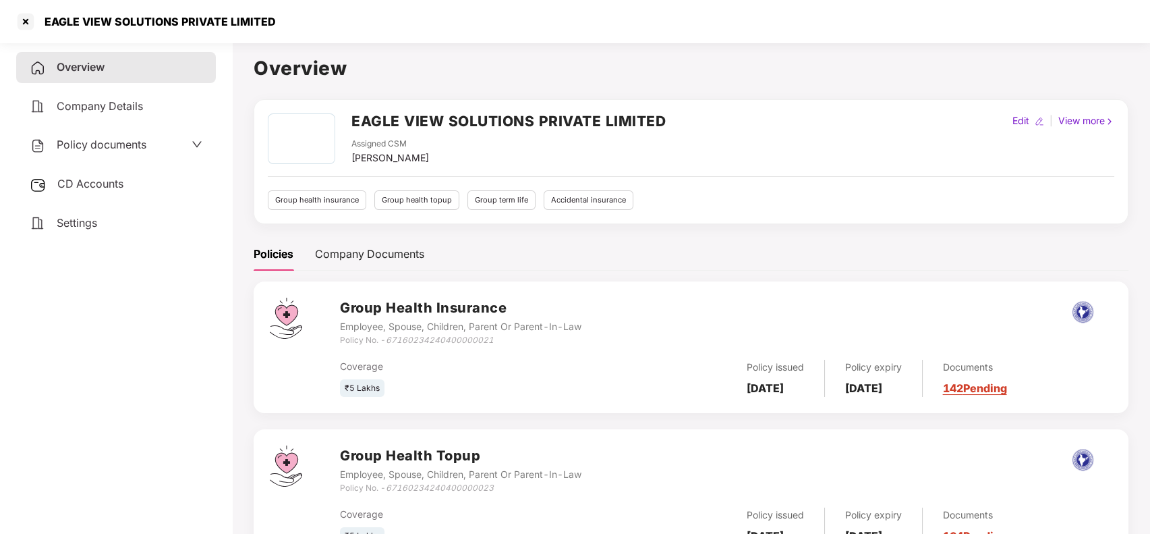
click at [194, 148] on icon "down" at bounding box center [197, 144] width 11 height 11
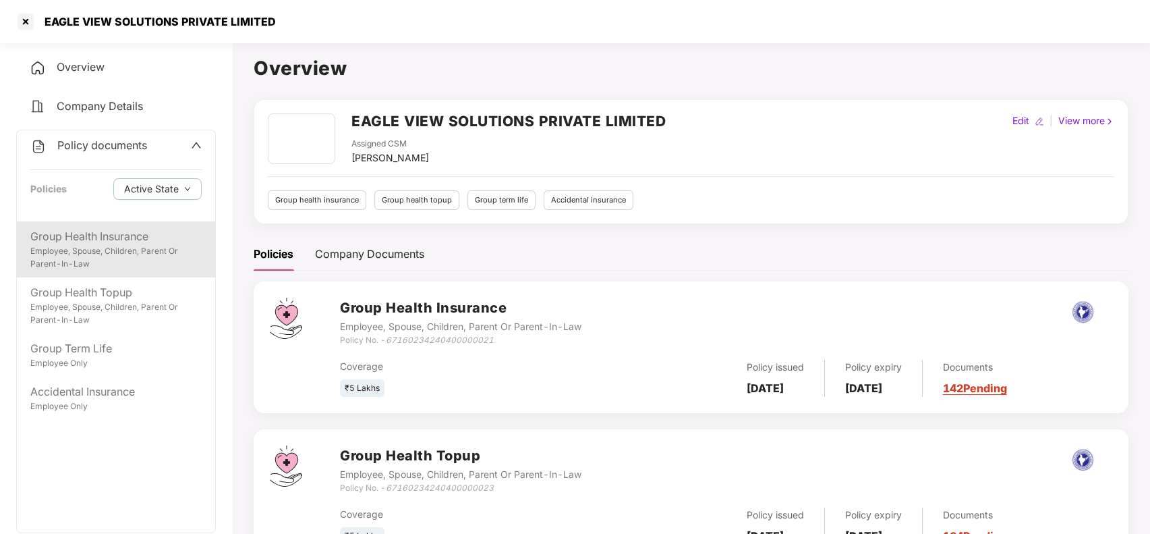
click at [140, 252] on div "Employee, Spouse, Children, Parent Or Parent-In-Law" at bounding box center [115, 258] width 171 height 26
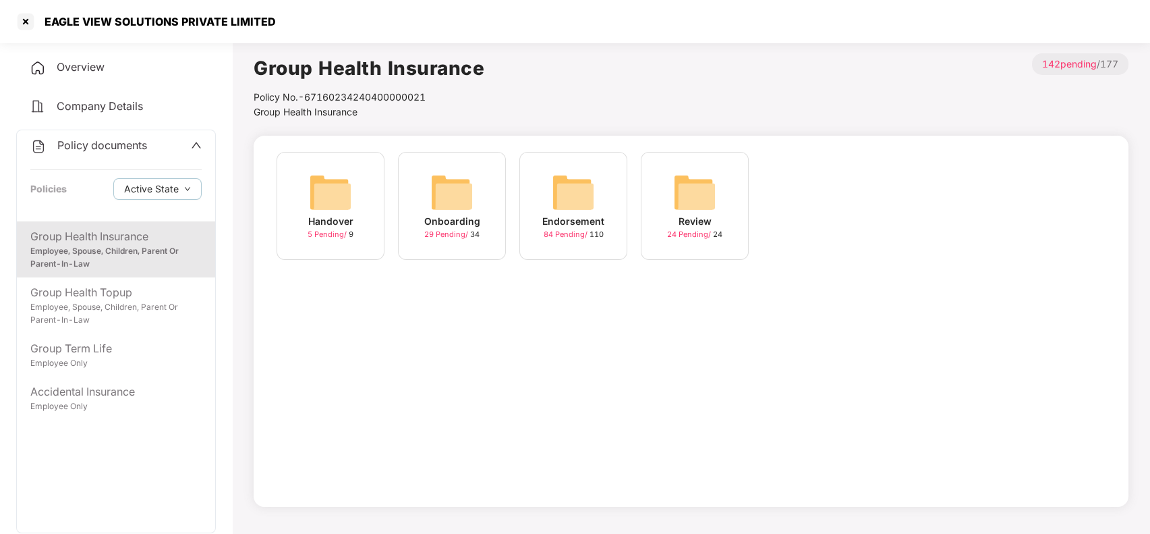
click at [446, 219] on div "Onboarding" at bounding box center [452, 221] width 56 height 15
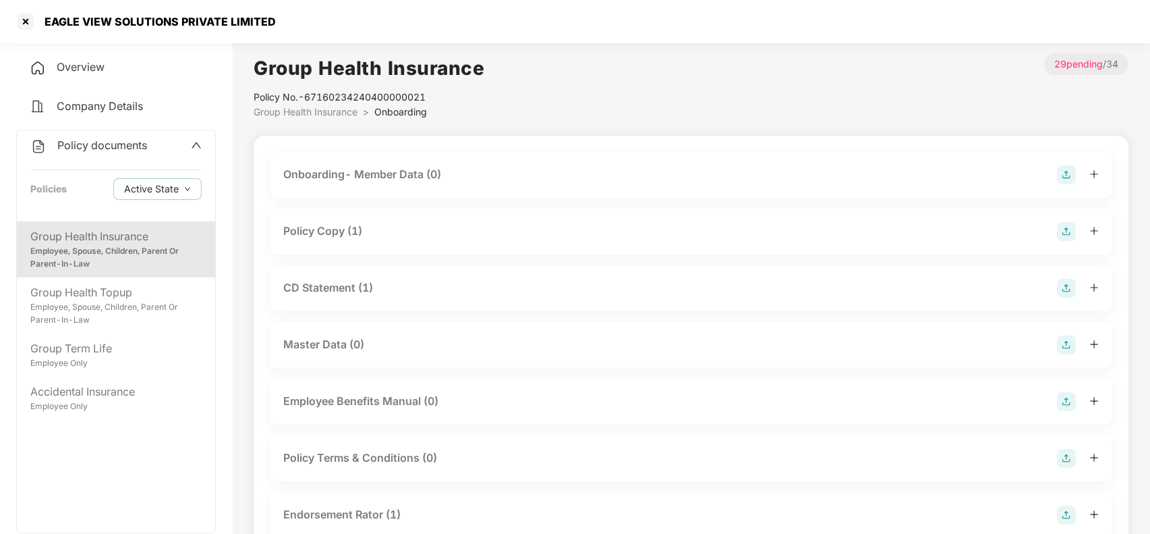
click at [477, 223] on div "Policy Copy (1)" at bounding box center [691, 231] width 816 height 19
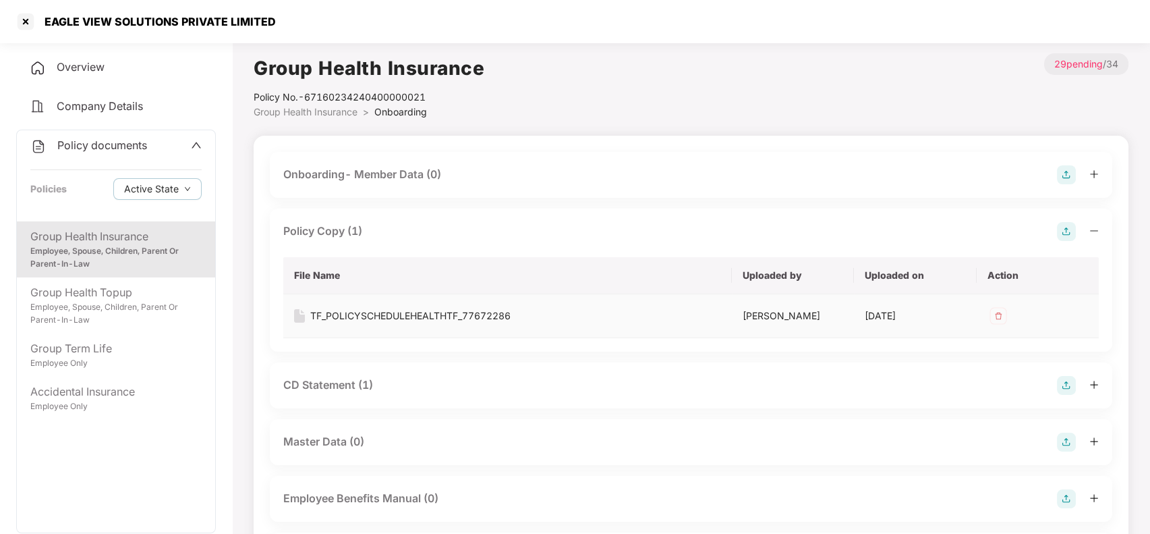
click at [426, 312] on div "TF_POLICYSCHEDULEHEALTHTF_77672286" at bounding box center [410, 315] width 200 height 15
click at [15, 23] on div at bounding box center [26, 22] width 22 height 22
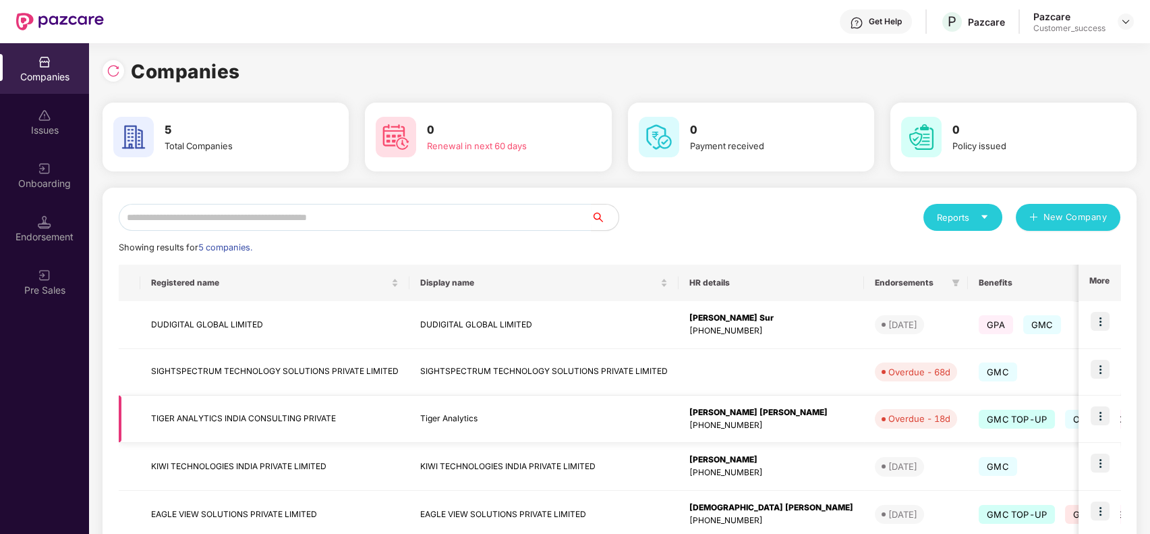
scroll to position [80, 0]
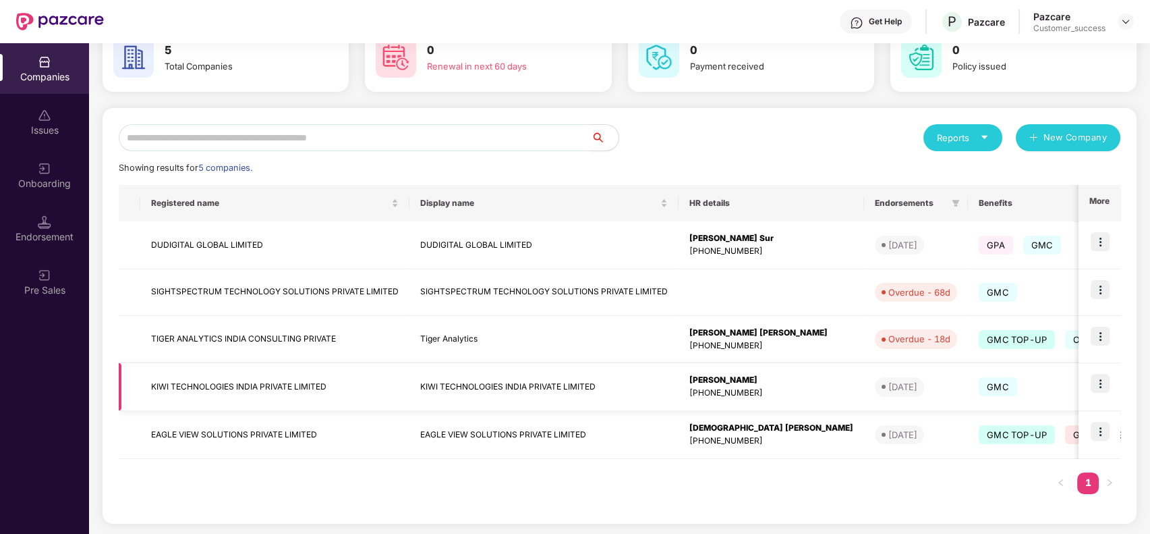
click at [1102, 381] on img at bounding box center [1100, 383] width 19 height 19
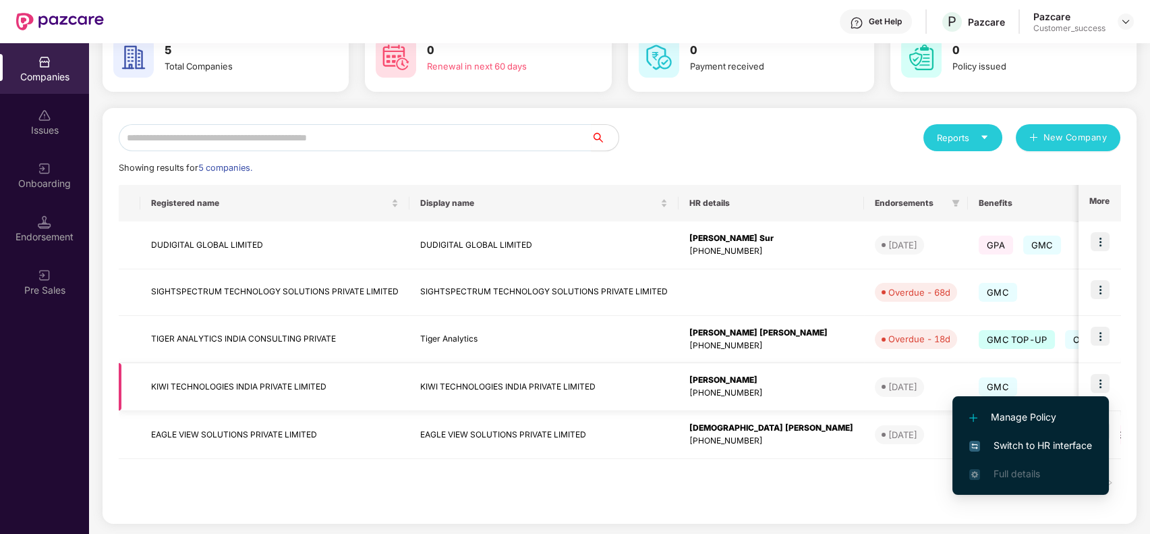
click at [577, 374] on td "KIWI TECHNOLOGIES INDIA PRIVATE LIMITED" at bounding box center [544, 387] width 269 height 48
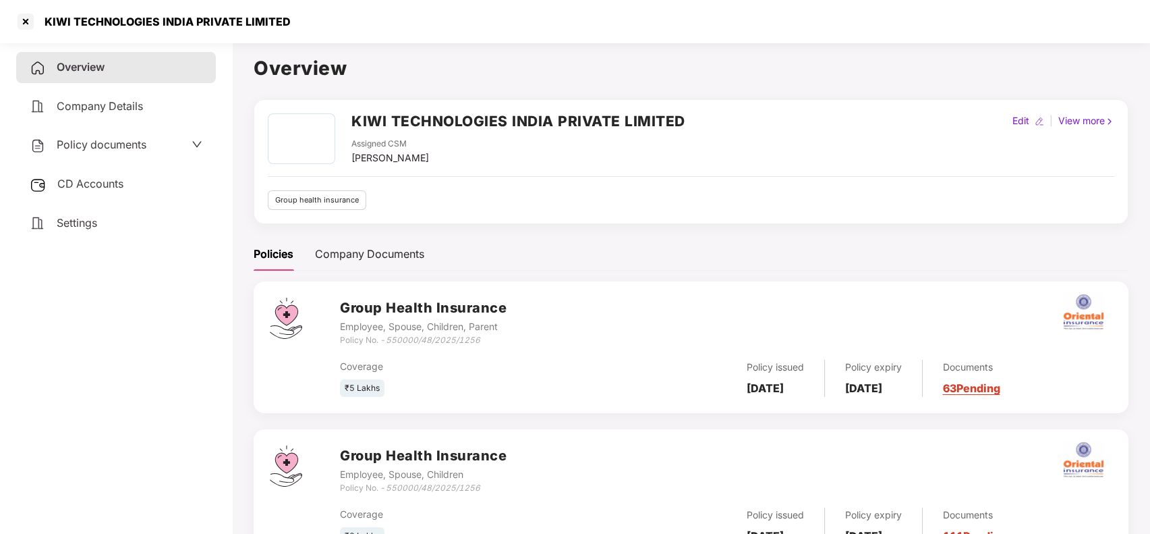
click at [146, 134] on div "Policy documents" at bounding box center [116, 145] width 200 height 31
click at [157, 140] on div "Policy documents" at bounding box center [116, 145] width 173 height 18
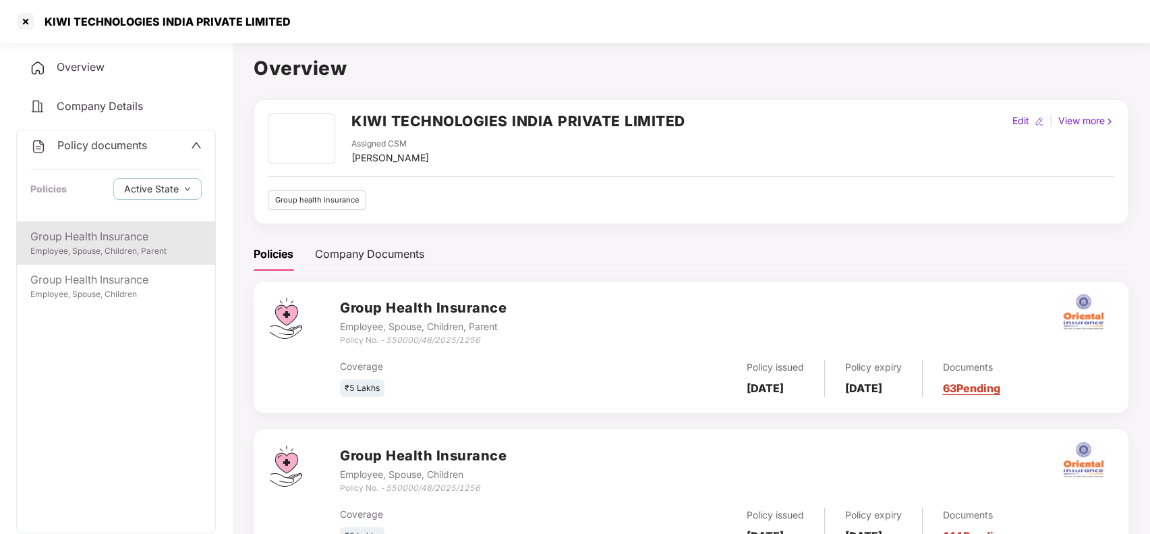
click at [125, 233] on div "Group Health Insurance" at bounding box center [115, 236] width 171 height 17
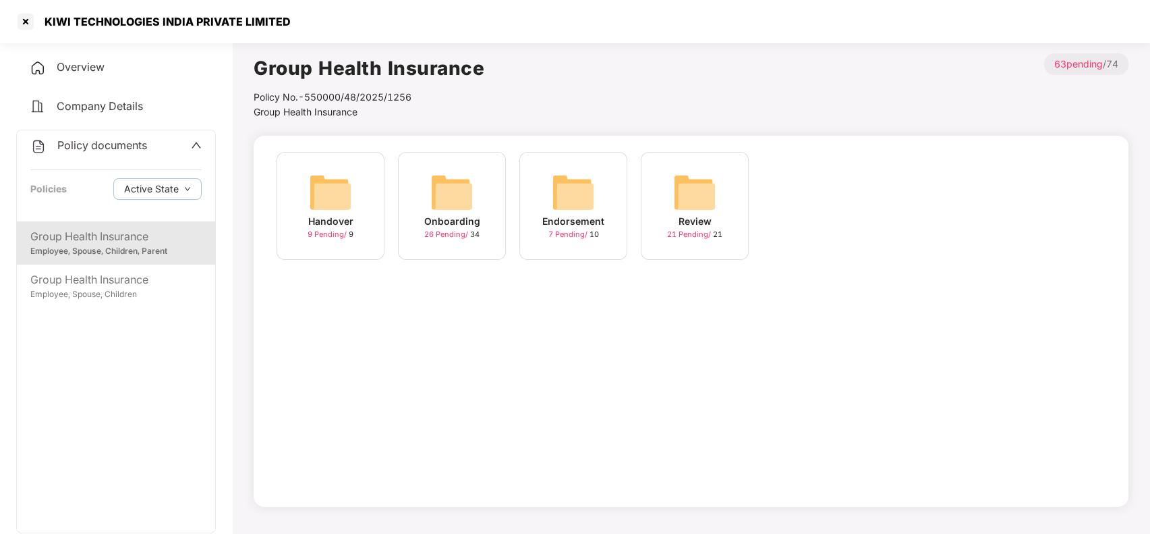
click at [422, 227] on div "Onboarding 26 Pending / 34" at bounding box center [452, 206] width 108 height 108
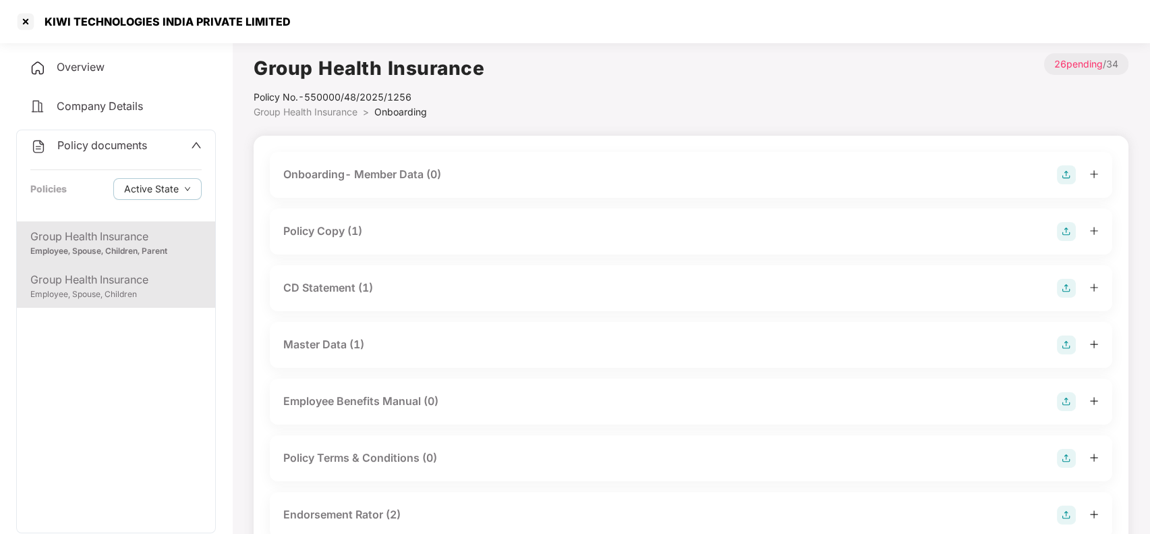
click at [148, 289] on div "Employee, Spouse, Children" at bounding box center [115, 294] width 171 height 13
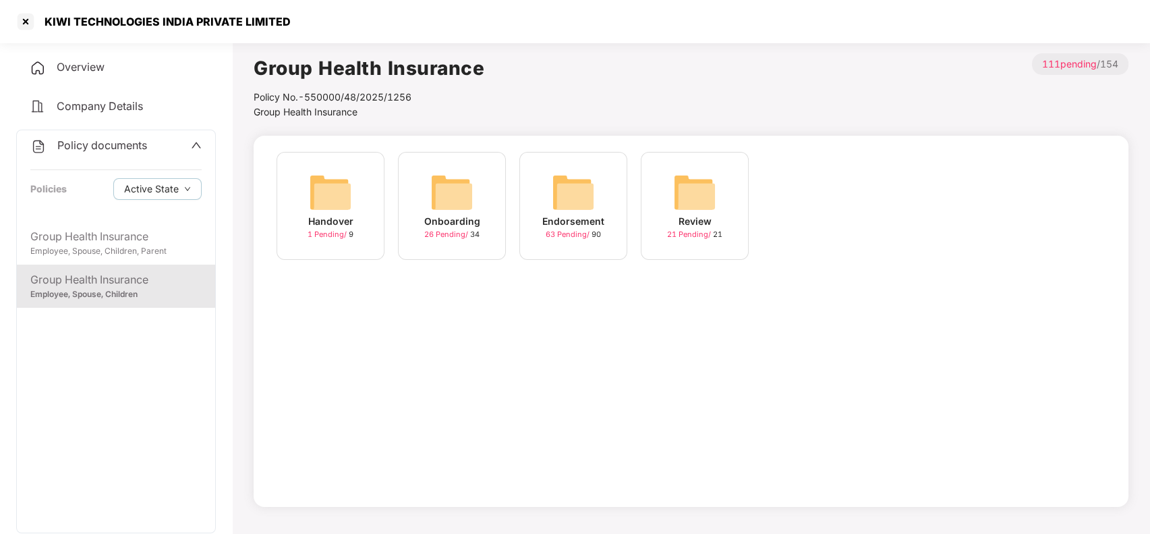
click at [474, 227] on div "Onboarding" at bounding box center [452, 221] width 56 height 15
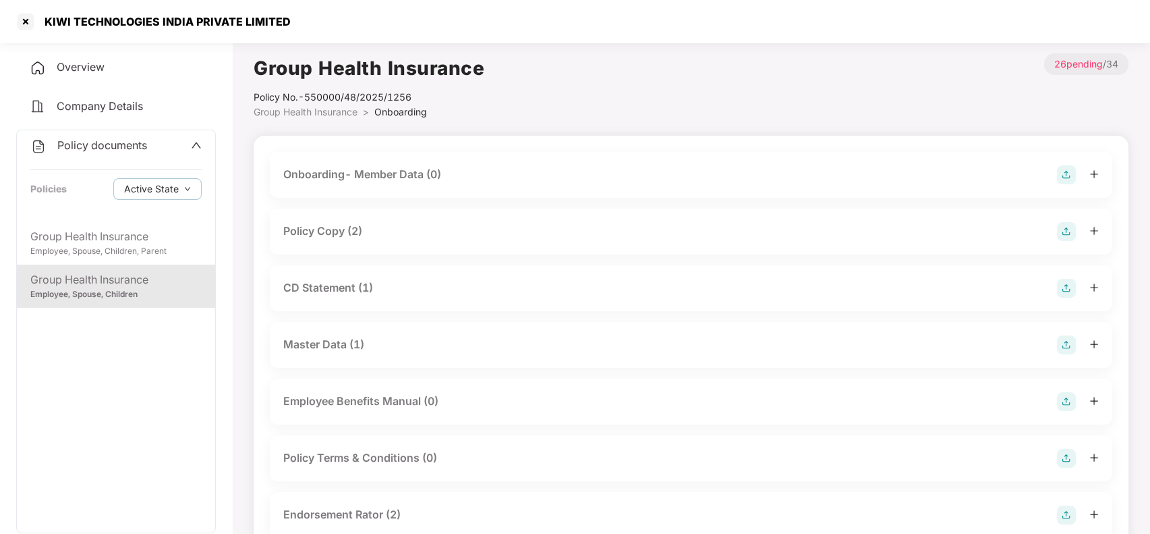
click at [457, 227] on div "Policy Copy (2)" at bounding box center [691, 231] width 816 height 19
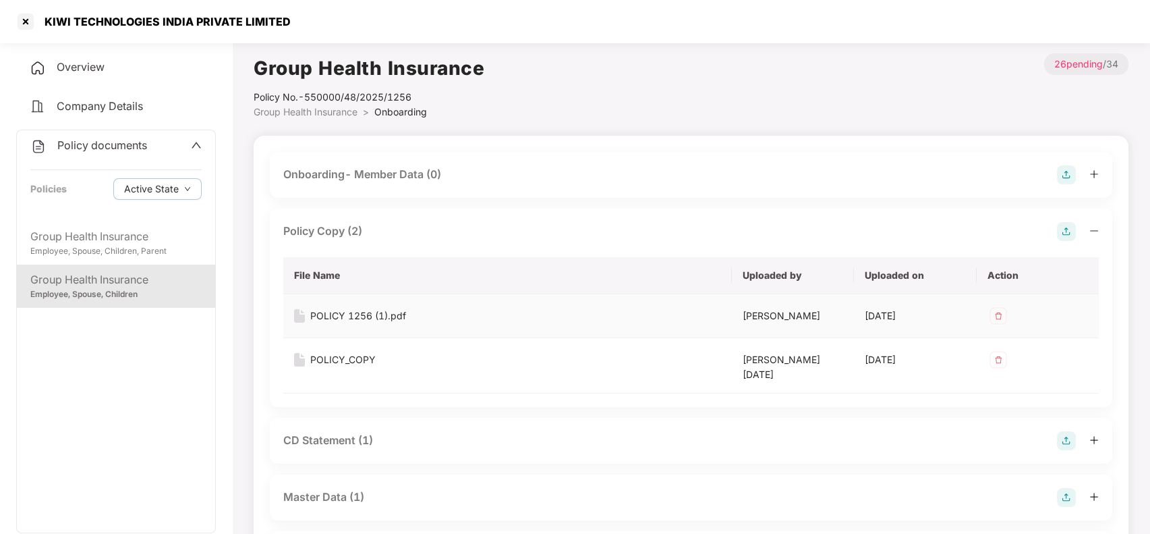
click at [374, 312] on div "POLICY 1256 (1).pdf" at bounding box center [358, 315] width 96 height 15
click at [30, 18] on div at bounding box center [26, 22] width 22 height 22
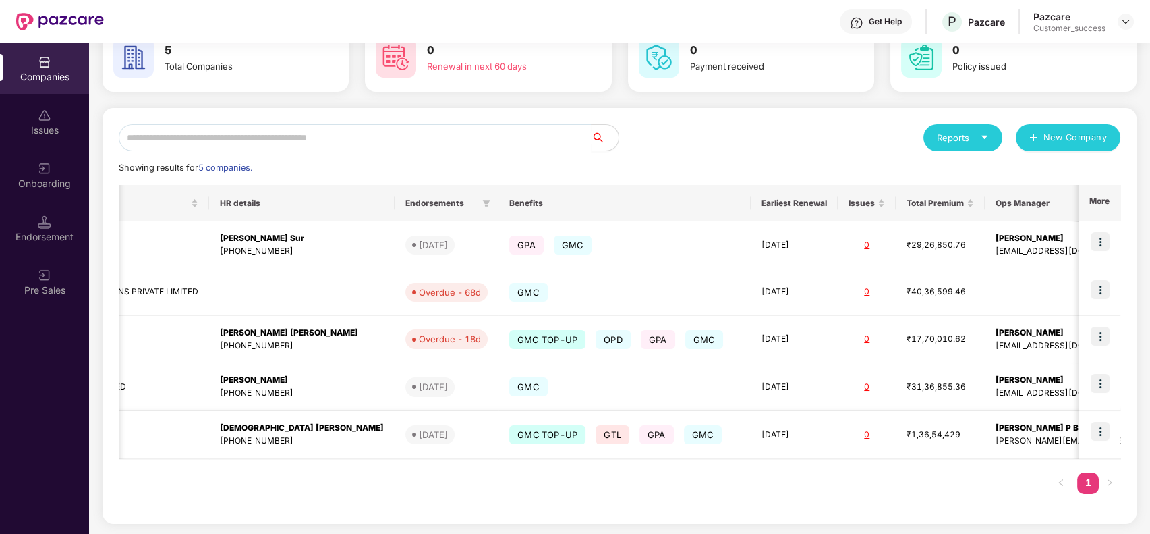
scroll to position [0, 433]
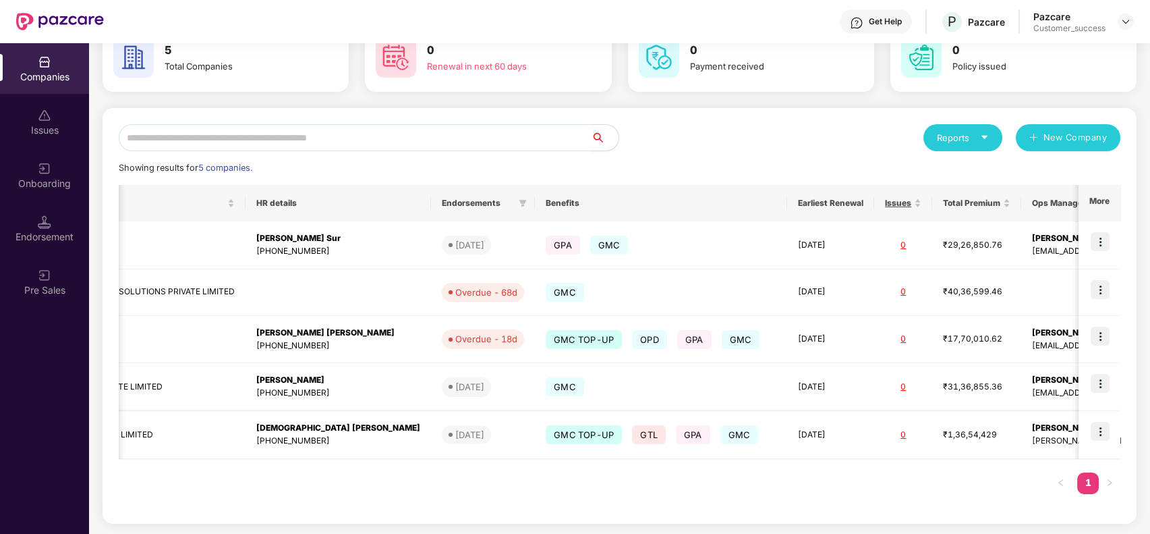
click at [1103, 418] on td at bounding box center [1100, 435] width 42 height 48
click at [1103, 430] on img at bounding box center [1100, 431] width 19 height 19
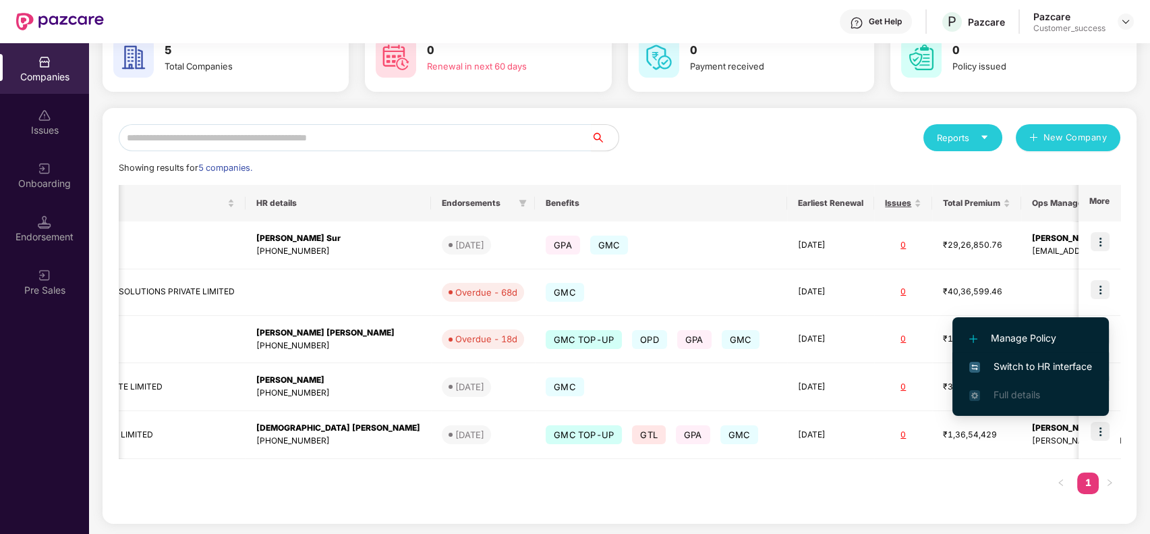
click at [1034, 360] on span "Switch to HR interface" at bounding box center [1031, 366] width 123 height 15
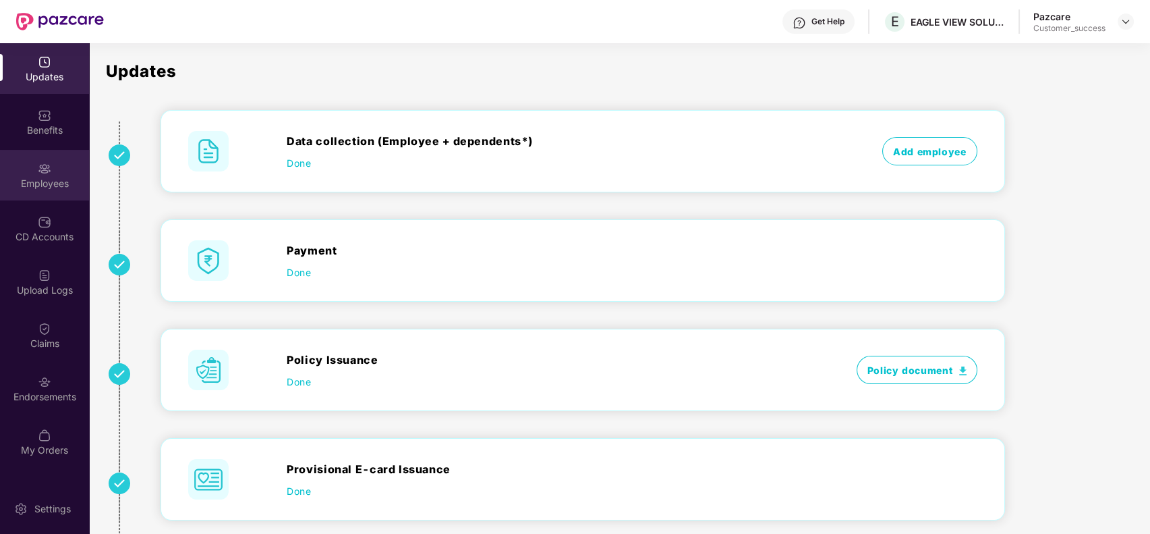
click at [45, 179] on div "Employees" at bounding box center [44, 183] width 89 height 13
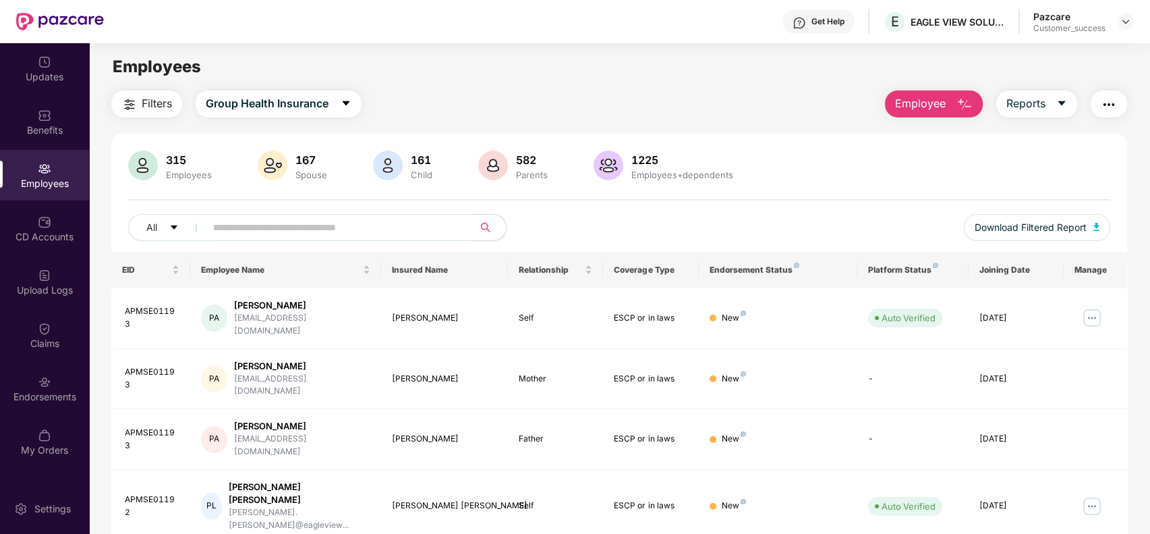
click at [930, 97] on span "Employee" at bounding box center [920, 103] width 51 height 17
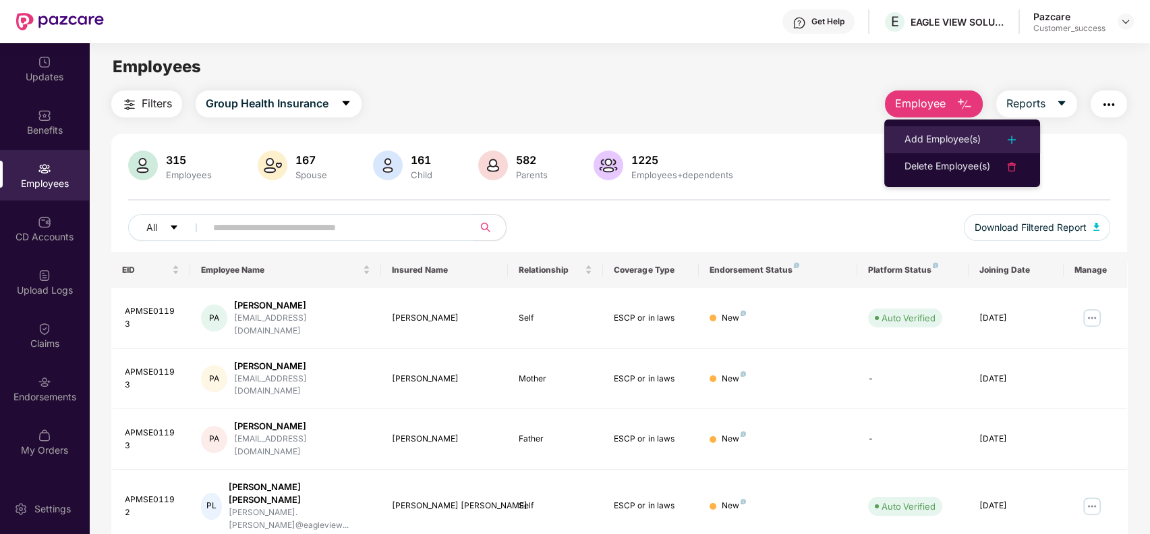
click at [931, 132] on div "Add Employee(s)" at bounding box center [943, 140] width 76 height 16
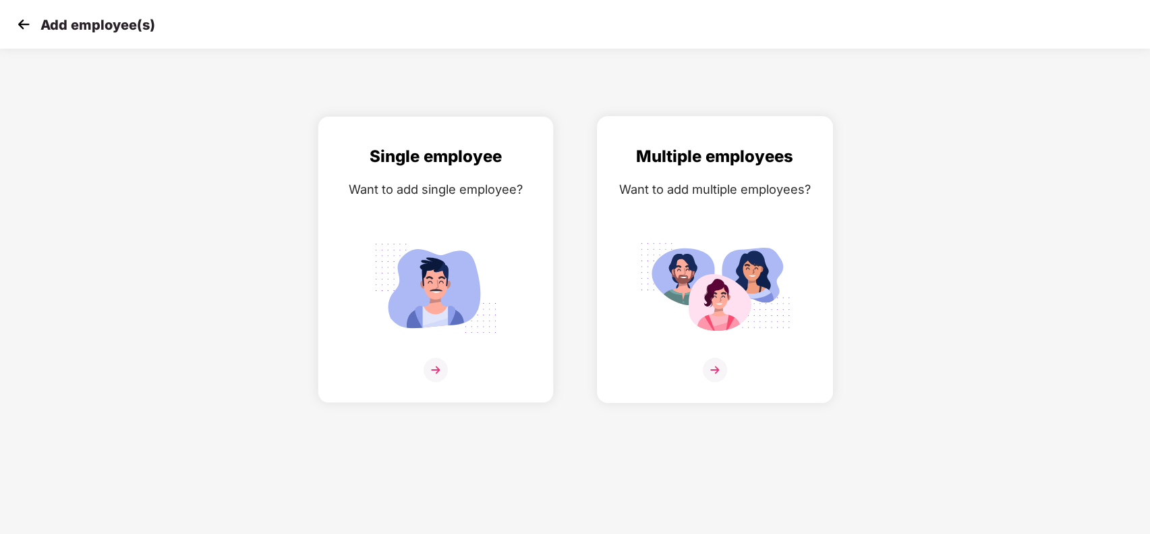
click at [611, 240] on div "Multiple employees Want to add multiple employees?" at bounding box center [715, 271] width 208 height 255
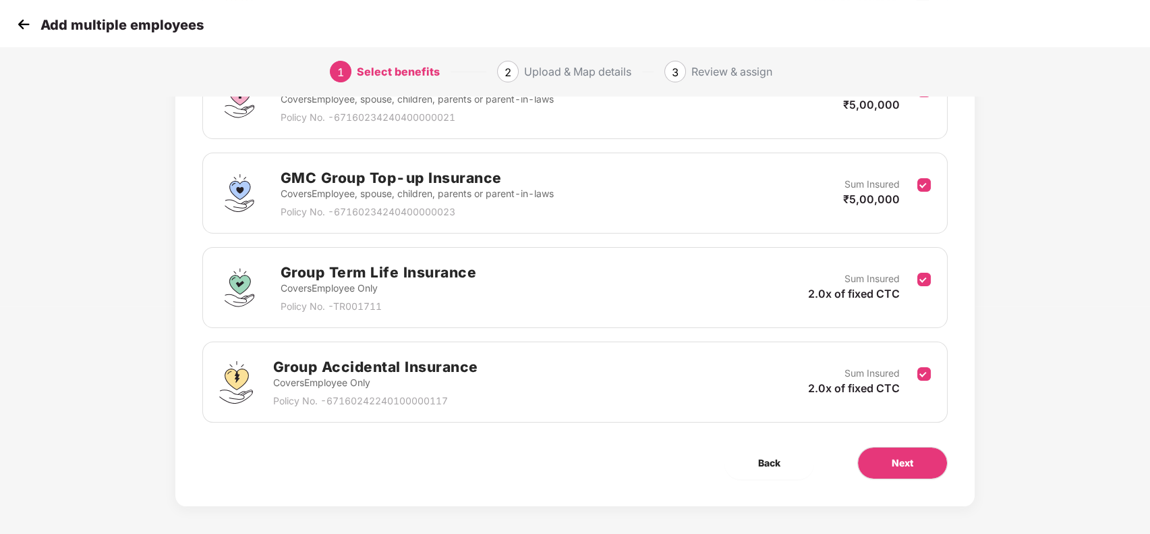
scroll to position [232, 0]
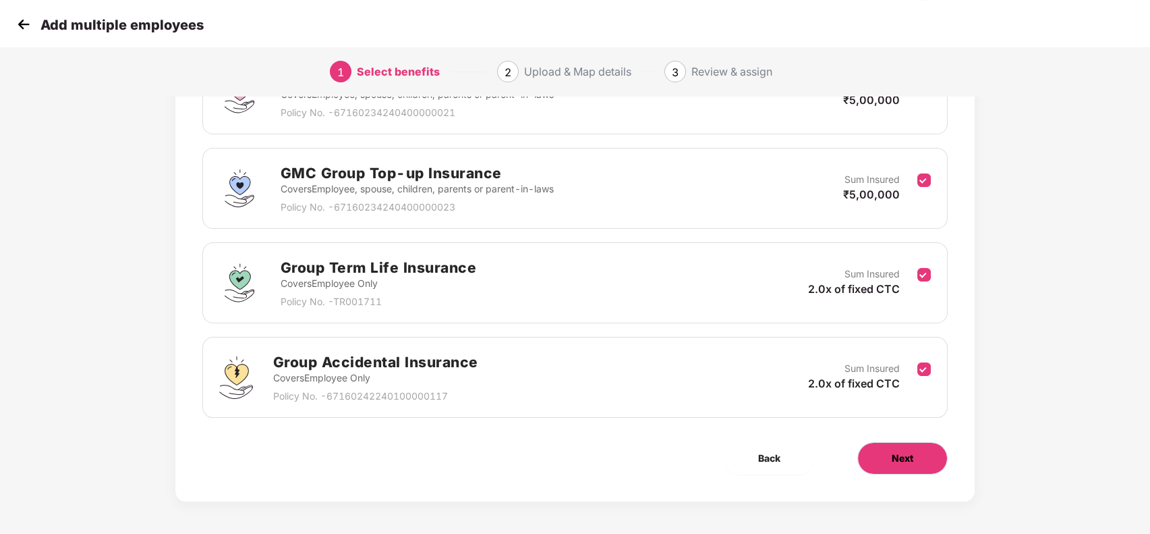
click at [898, 461] on span "Next" at bounding box center [903, 458] width 22 height 15
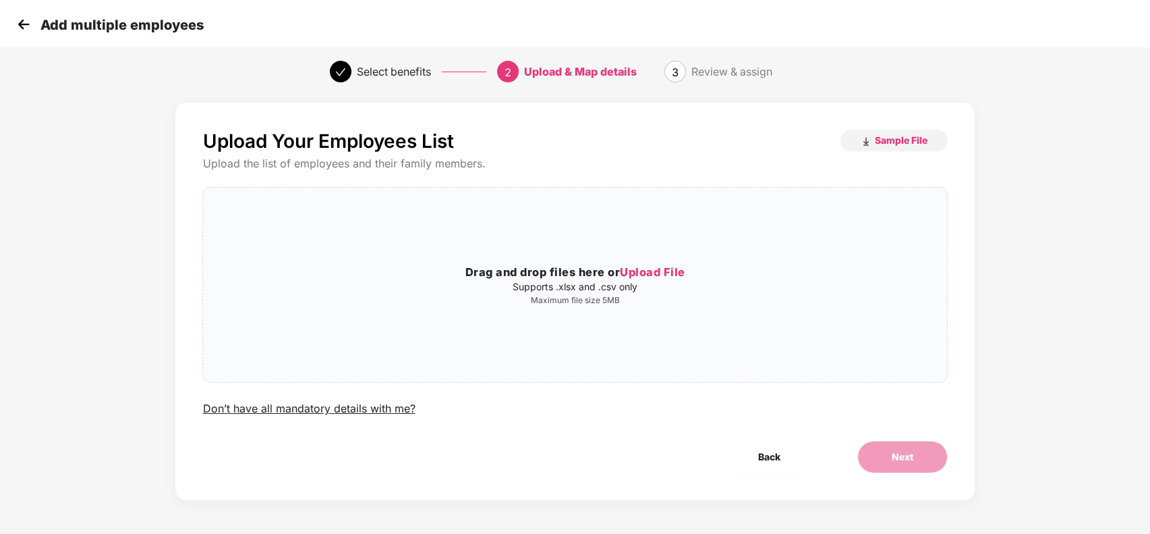
scroll to position [0, 0]
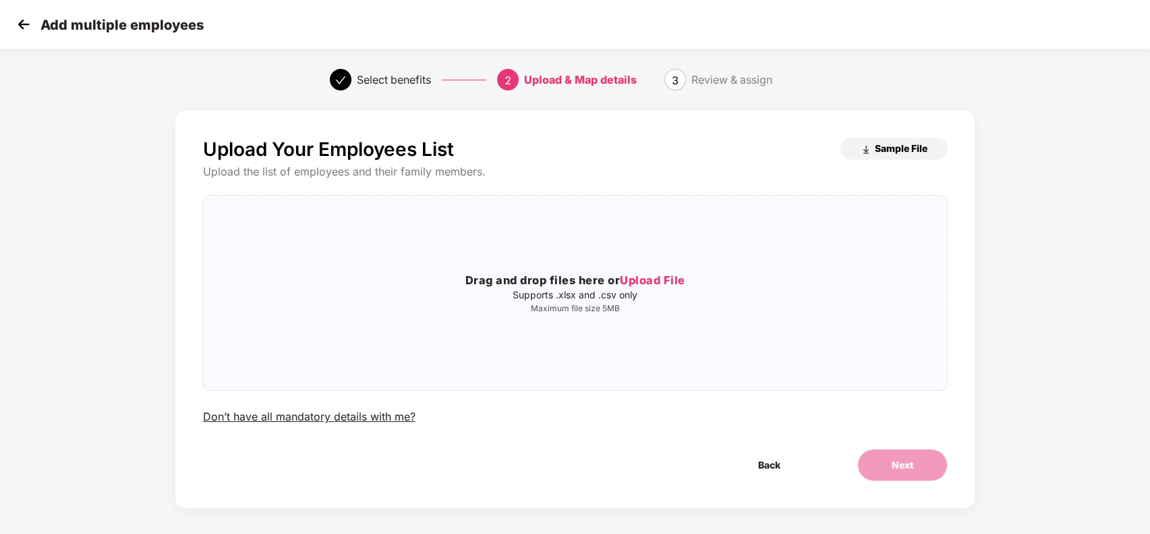
click at [884, 153] on span "Sample File" at bounding box center [901, 148] width 53 height 13
click at [29, 24] on img at bounding box center [23, 24] width 20 height 20
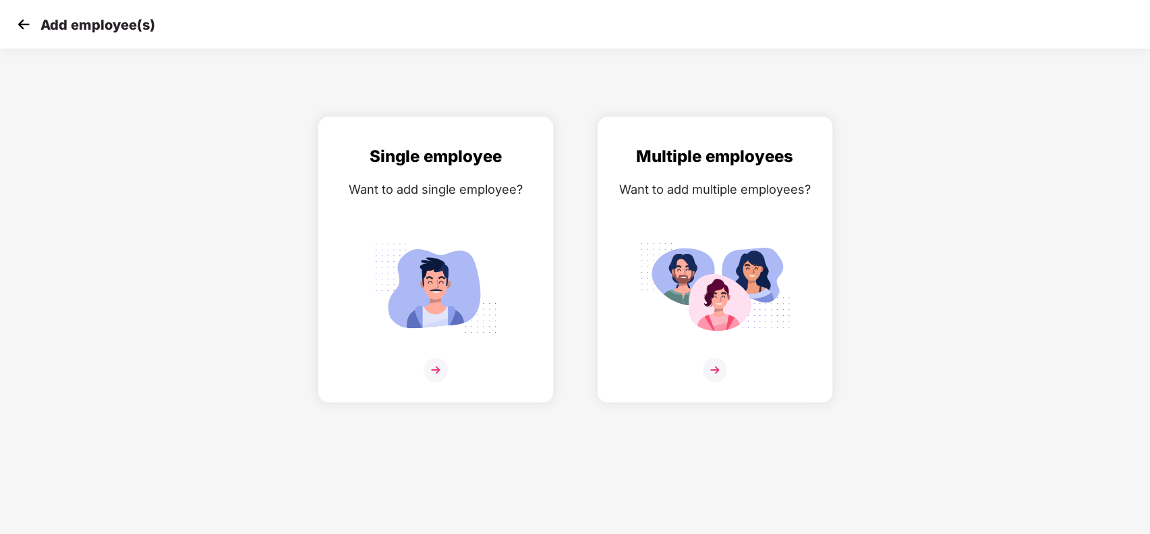
click at [29, 24] on img at bounding box center [23, 24] width 20 height 20
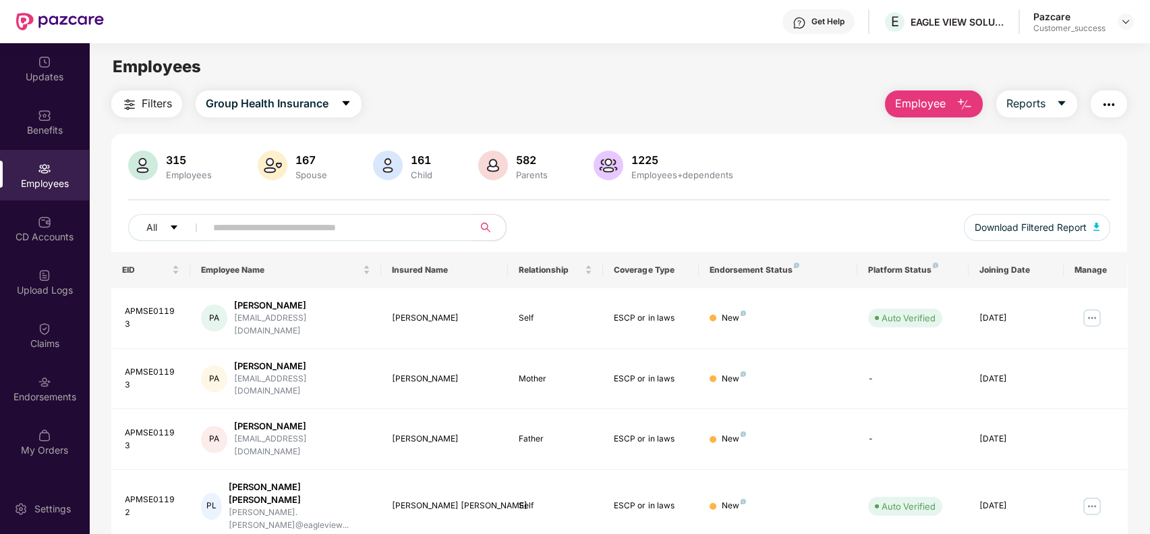
click at [278, 202] on div "315 Employees 167 Spouse 161 Child 582 Parents 1225 Employees+dependents All Do…" at bounding box center [619, 200] width 1017 height 101
click at [278, 220] on input "text" at bounding box center [334, 227] width 242 height 20
type input "******"
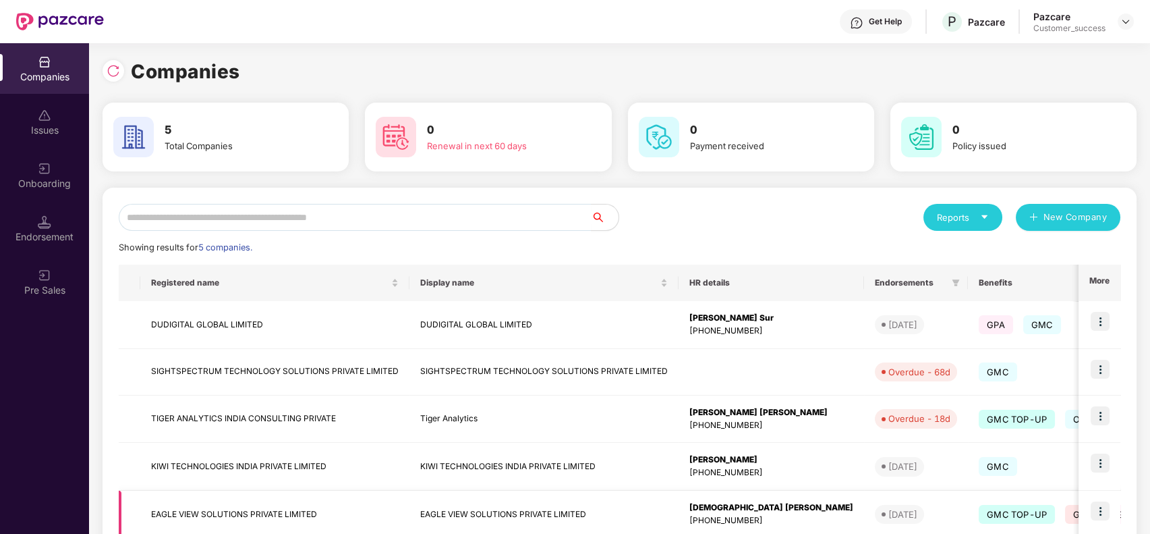
scroll to position [80, 0]
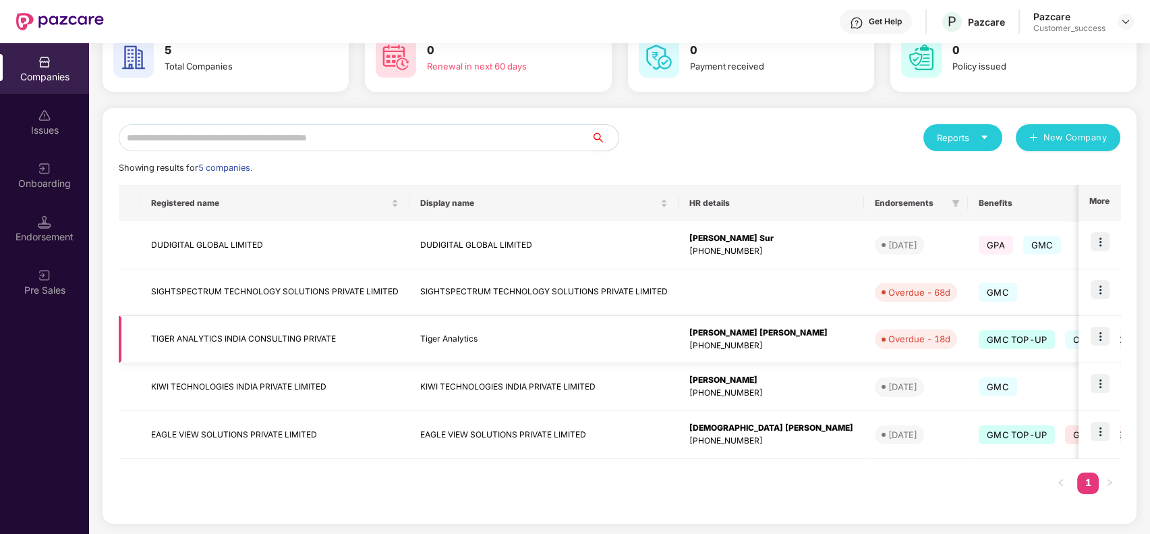
click at [1108, 327] on img at bounding box center [1100, 336] width 19 height 19
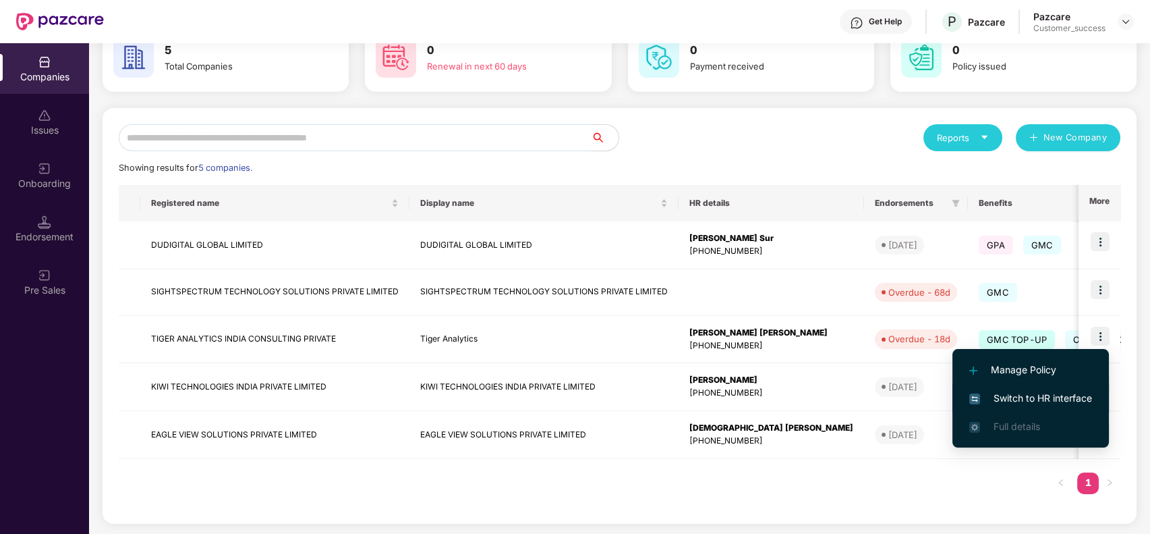
click at [1046, 393] on span "Switch to HR interface" at bounding box center [1031, 398] width 123 height 15
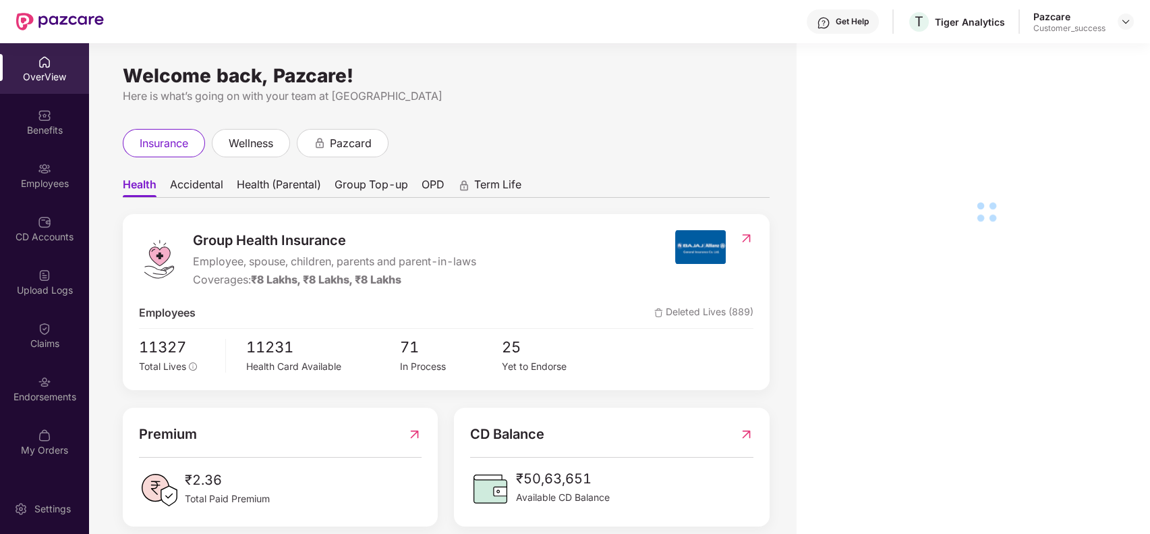
click at [52, 164] on div "Employees" at bounding box center [44, 175] width 89 height 51
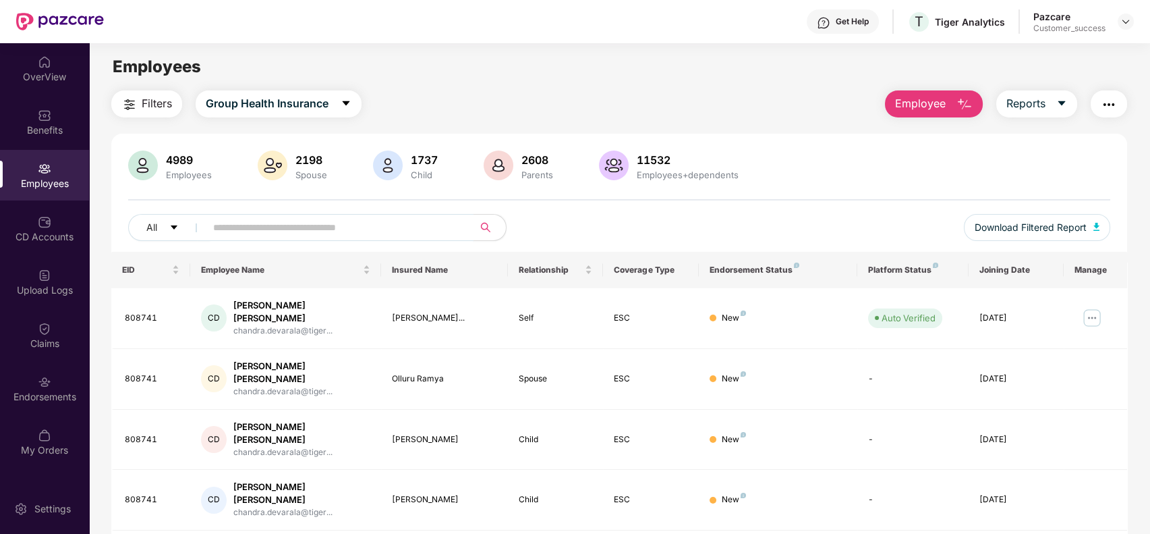
click at [304, 232] on input "text" at bounding box center [334, 227] width 242 height 20
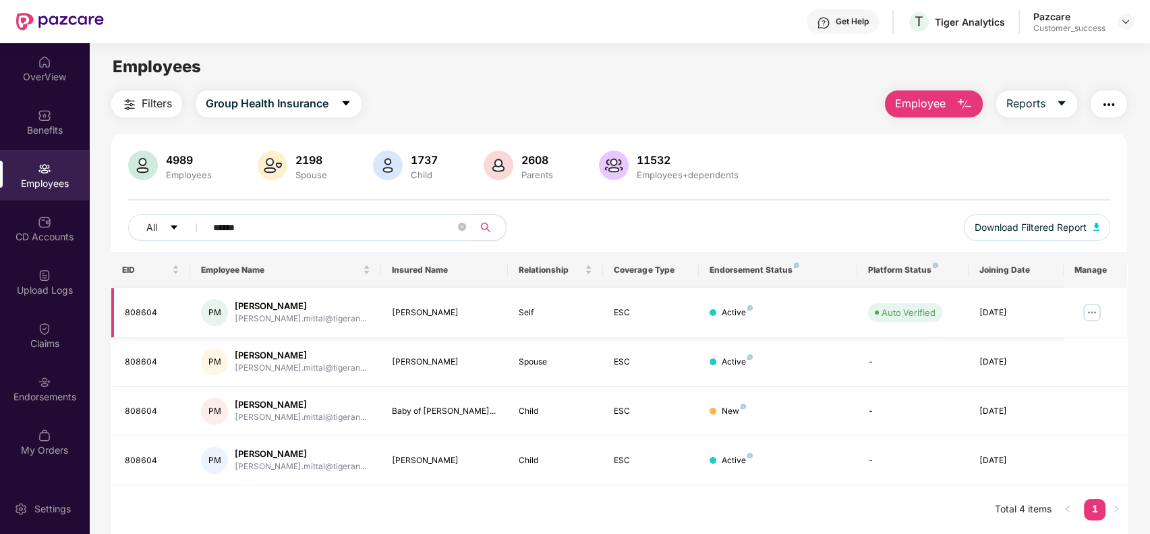
type input "******"
click at [1101, 311] on img at bounding box center [1093, 313] width 22 height 22
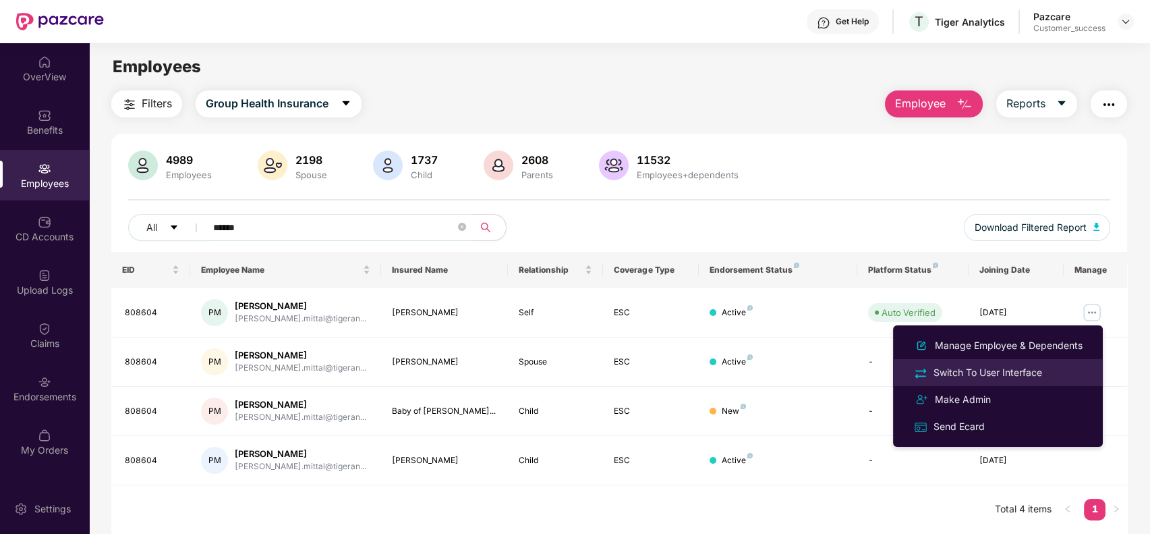
click at [1032, 370] on div "Switch To User Interface" at bounding box center [988, 372] width 114 height 15
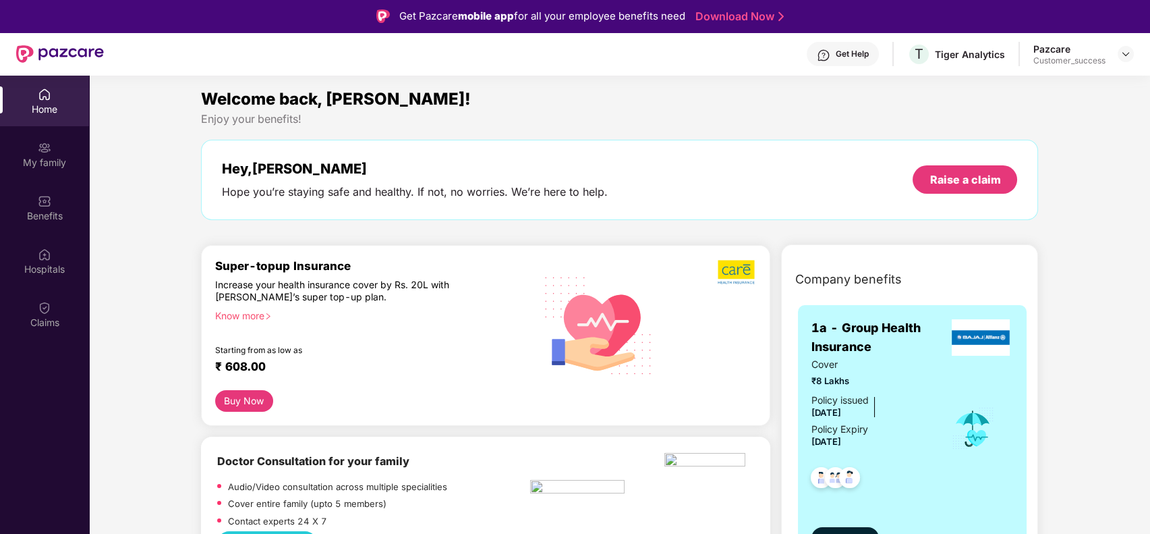
click at [62, 157] on div "My family" at bounding box center [44, 162] width 89 height 13
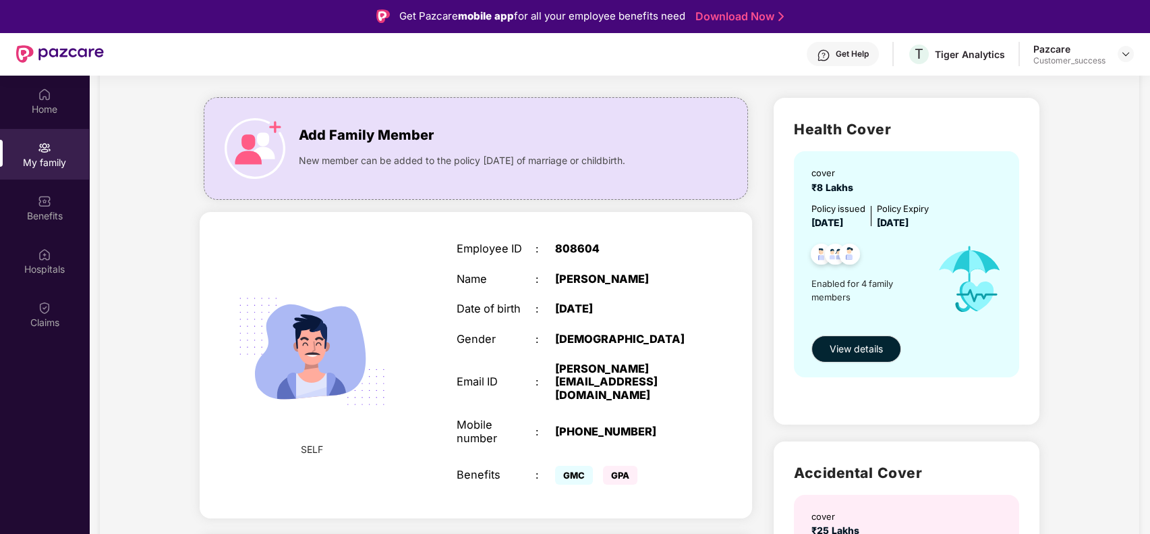
scroll to position [74, 0]
drag, startPoint x: 555, startPoint y: 365, endPoint x: 621, endPoint y: 376, distance: 66.3
click at [621, 376] on div "[PERSON_NAME][EMAIL_ADDRESS][DOMAIN_NAME]" at bounding box center [624, 381] width 138 height 39
copy div "[PERSON_NAME][EMAIL_ADDRESS][DOMAIN_NAME]"
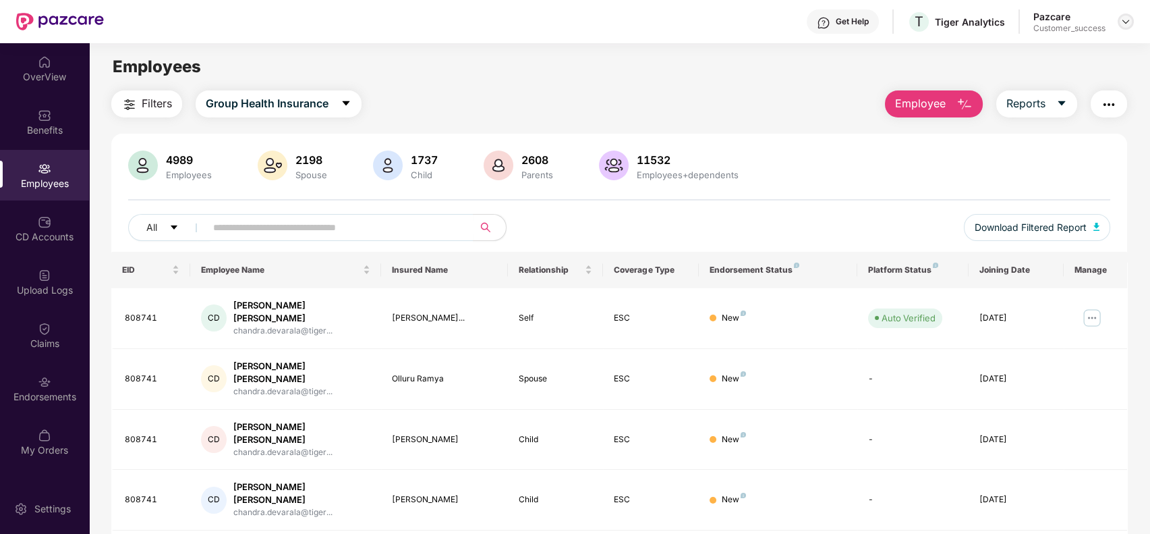
click at [1124, 22] on img at bounding box center [1126, 21] width 11 height 11
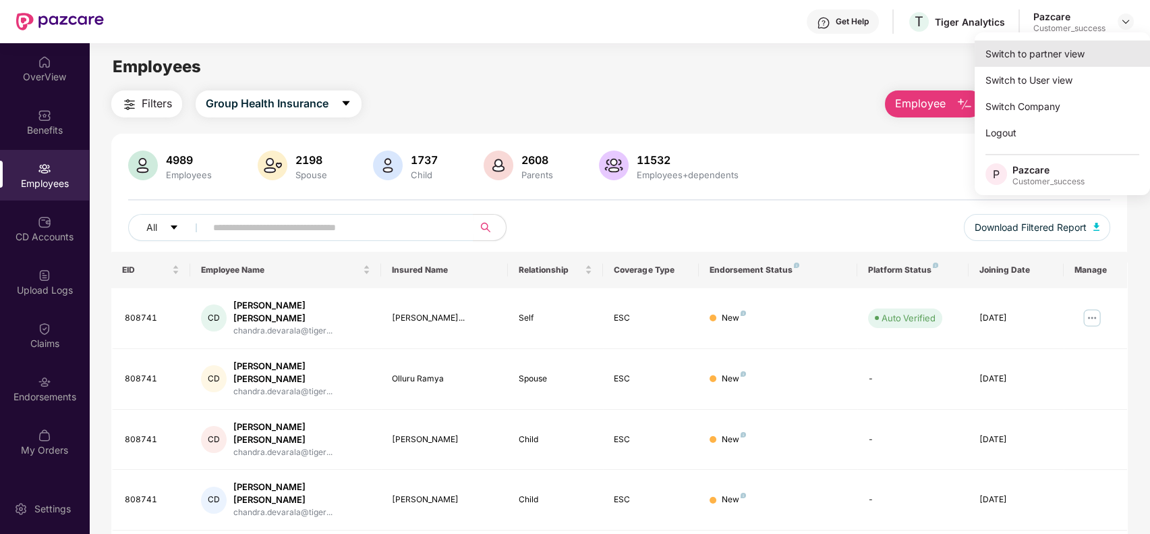
click at [1082, 51] on div "Switch to partner view" at bounding box center [1062, 53] width 175 height 26
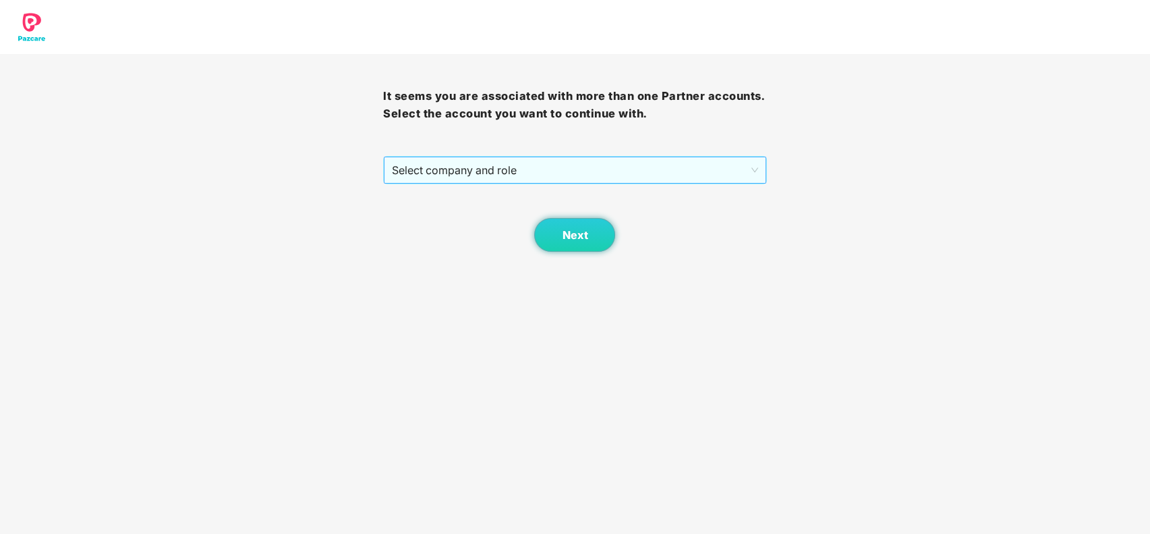
click at [668, 167] on span "Select company and role" at bounding box center [575, 170] width 366 height 26
click at [646, 190] on div "Pazcare - CUSTOMER_SUCCESS" at bounding box center [575, 197] width 367 height 15
click at [569, 240] on span "Next" at bounding box center [575, 235] width 26 height 13
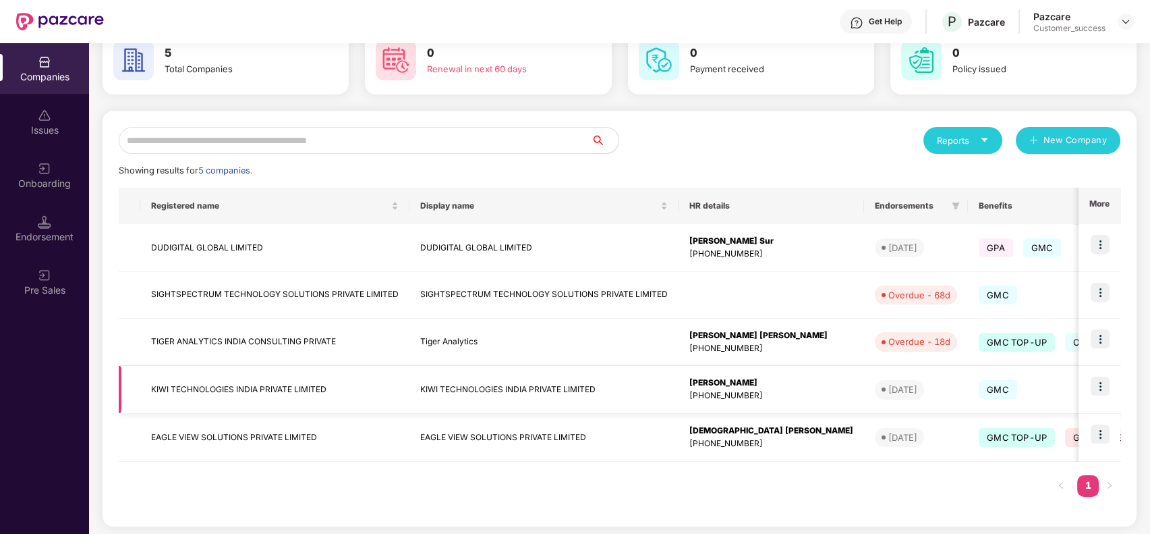
scroll to position [80, 0]
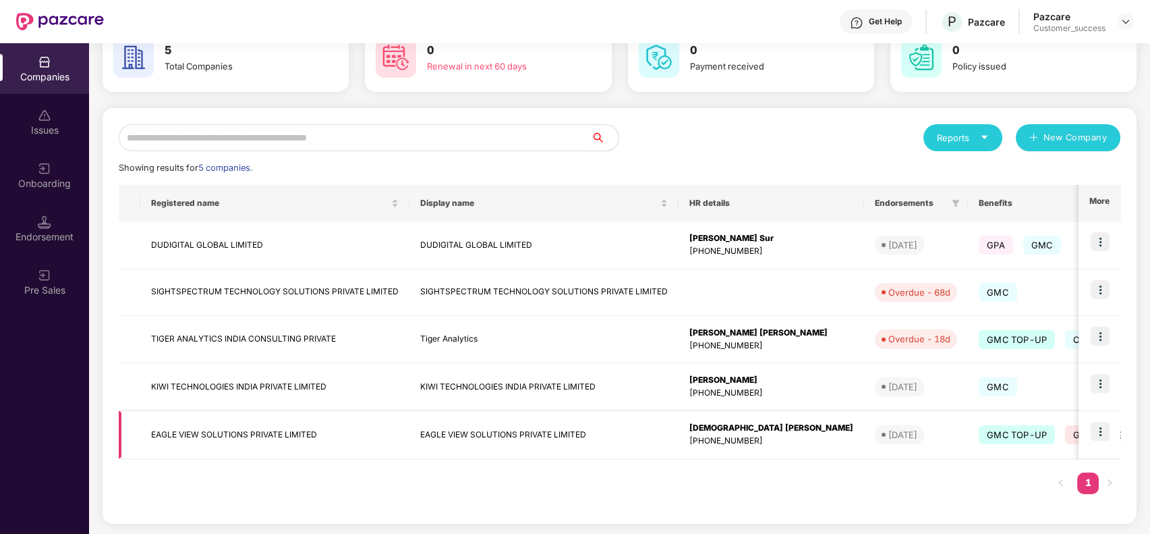
click at [1101, 430] on img at bounding box center [1100, 431] width 19 height 19
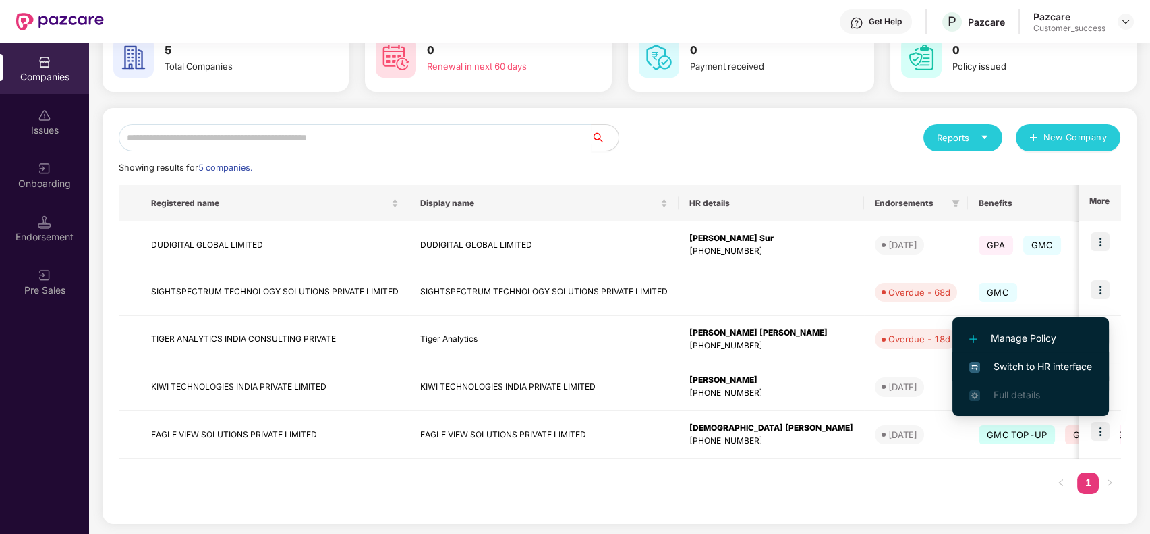
click at [1009, 362] on span "Switch to HR interface" at bounding box center [1031, 366] width 123 height 15
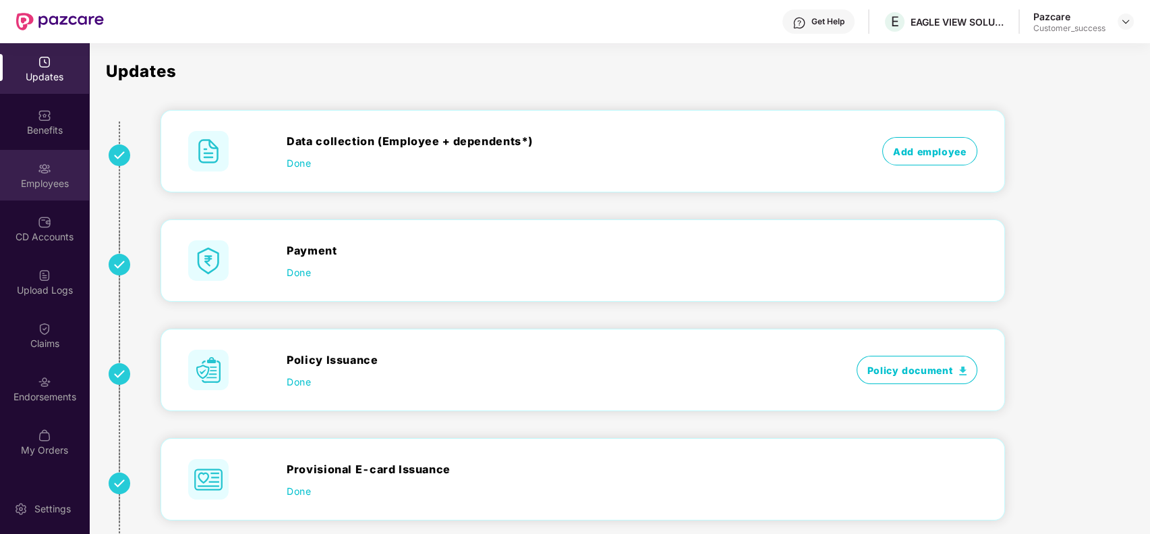
click at [10, 170] on div "Employees" at bounding box center [44, 175] width 89 height 51
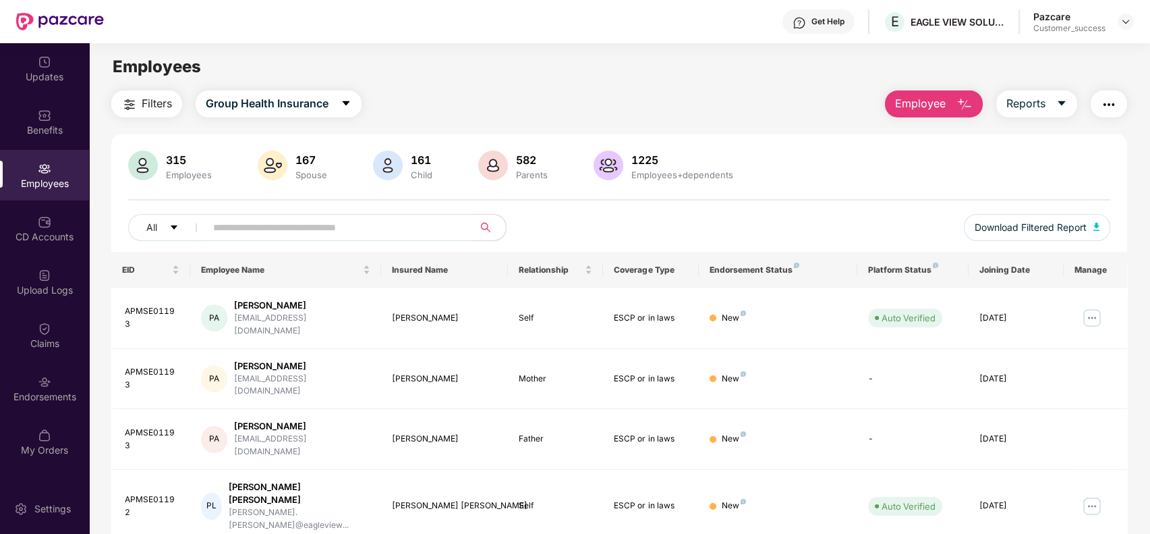
click at [938, 105] on span "Employee" at bounding box center [920, 103] width 51 height 17
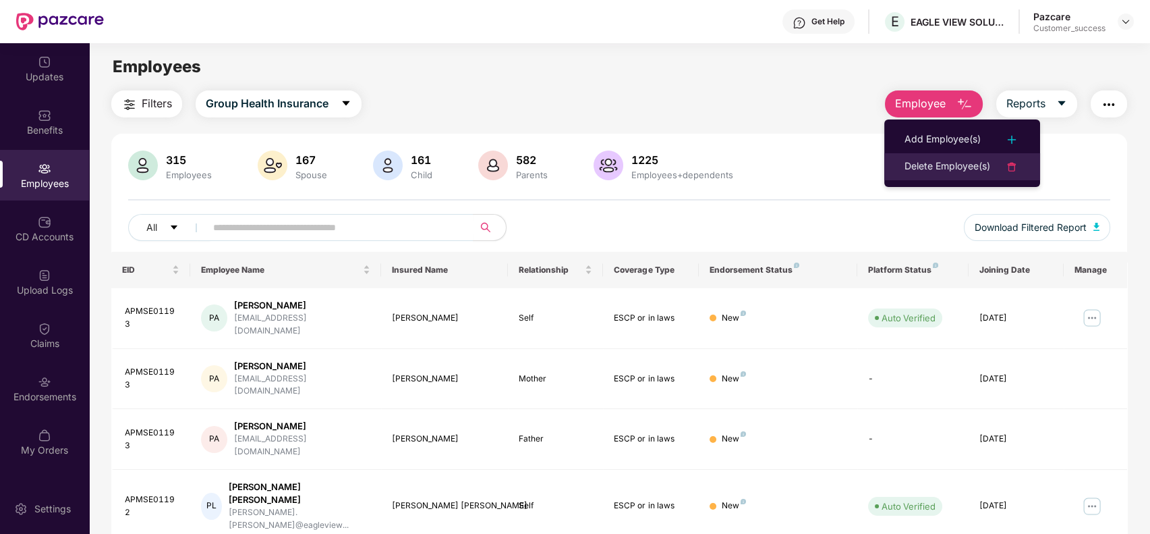
click at [953, 160] on div "Delete Employee(s)" at bounding box center [948, 167] width 86 height 16
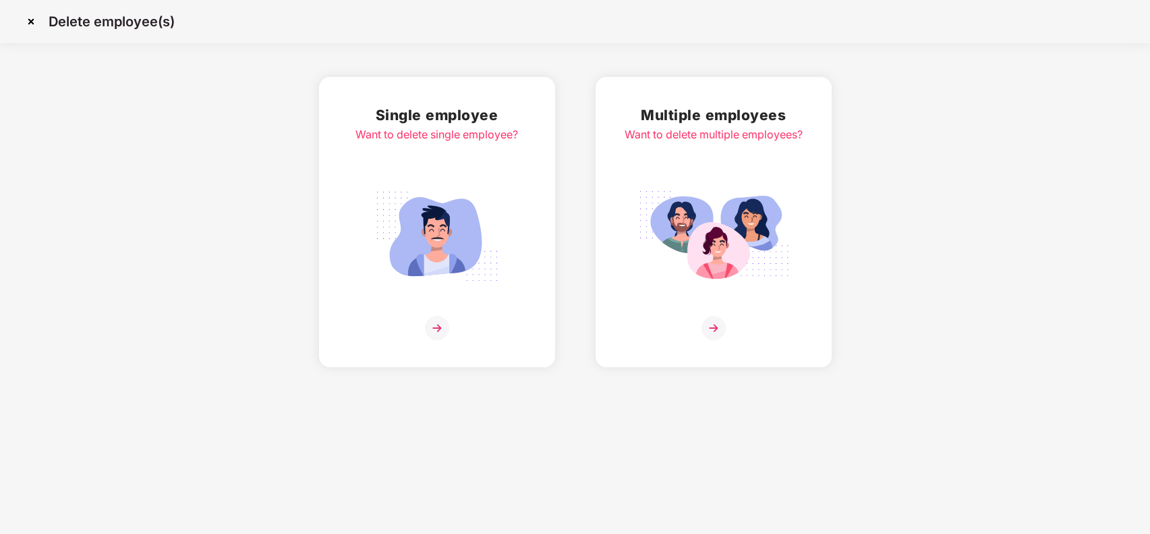
click at [691, 196] on img at bounding box center [713, 236] width 151 height 105
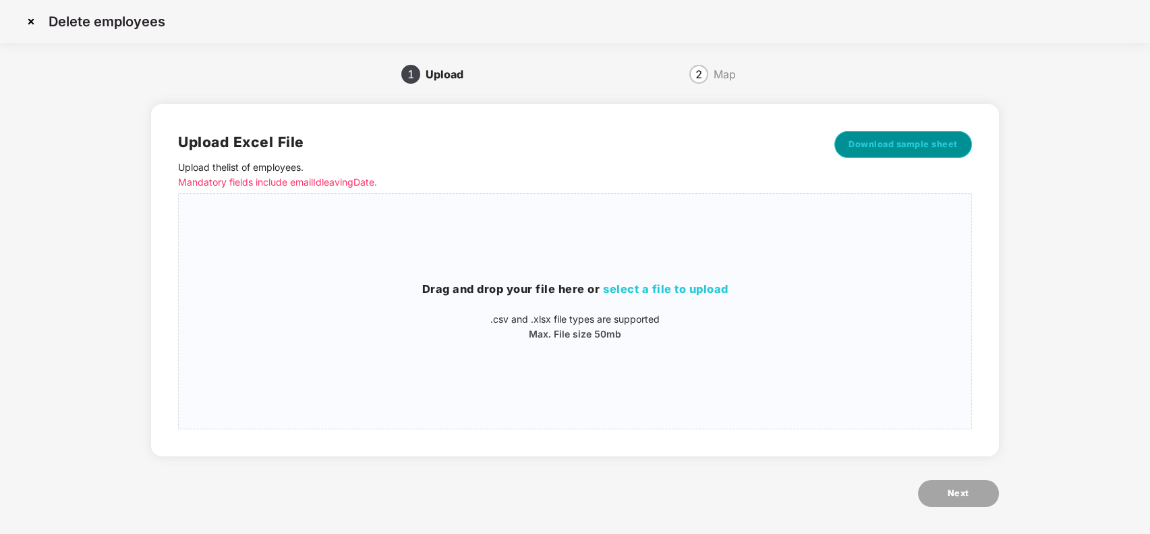
click at [901, 144] on span "Download sample sheet" at bounding box center [903, 144] width 109 height 13
click at [32, 18] on img at bounding box center [31, 22] width 22 height 22
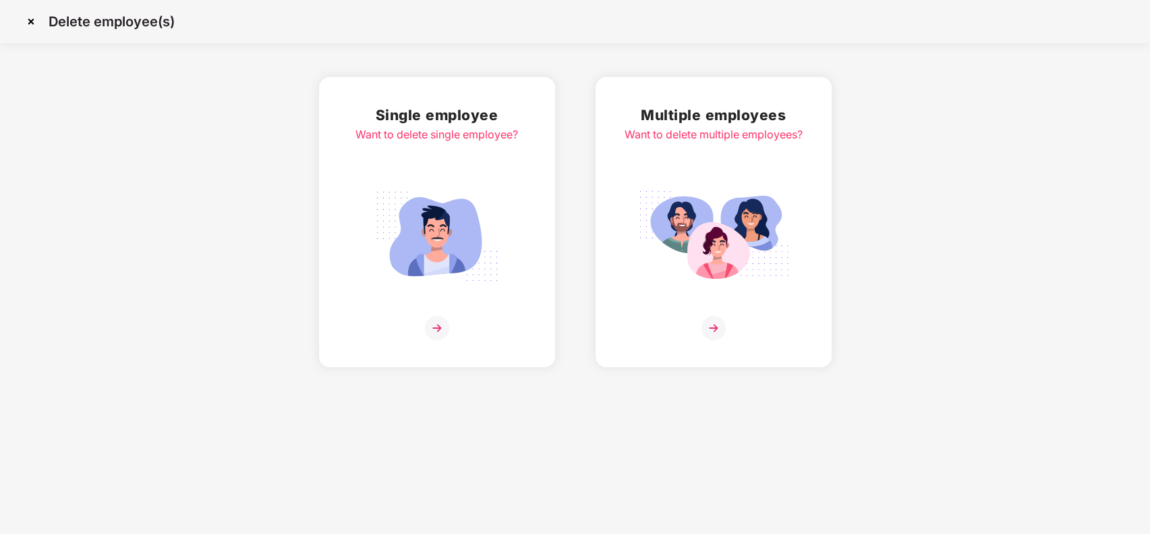
click at [32, 18] on img at bounding box center [31, 22] width 22 height 22
